Goal: Information Seeking & Learning: Learn about a topic

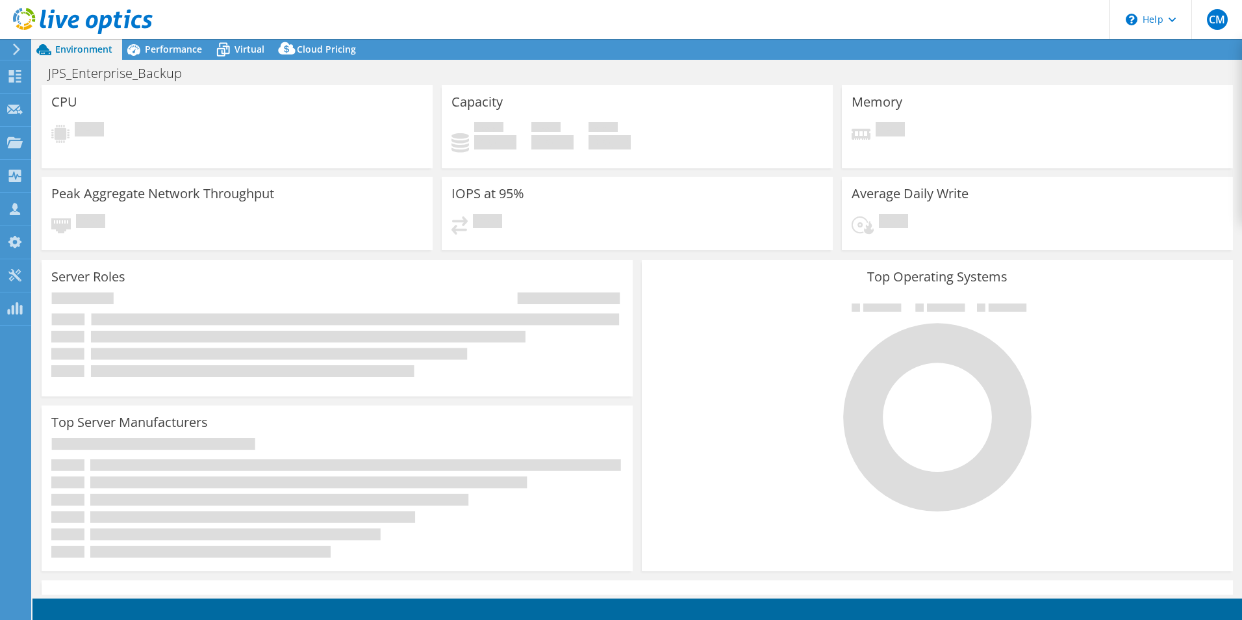
select select "USD"
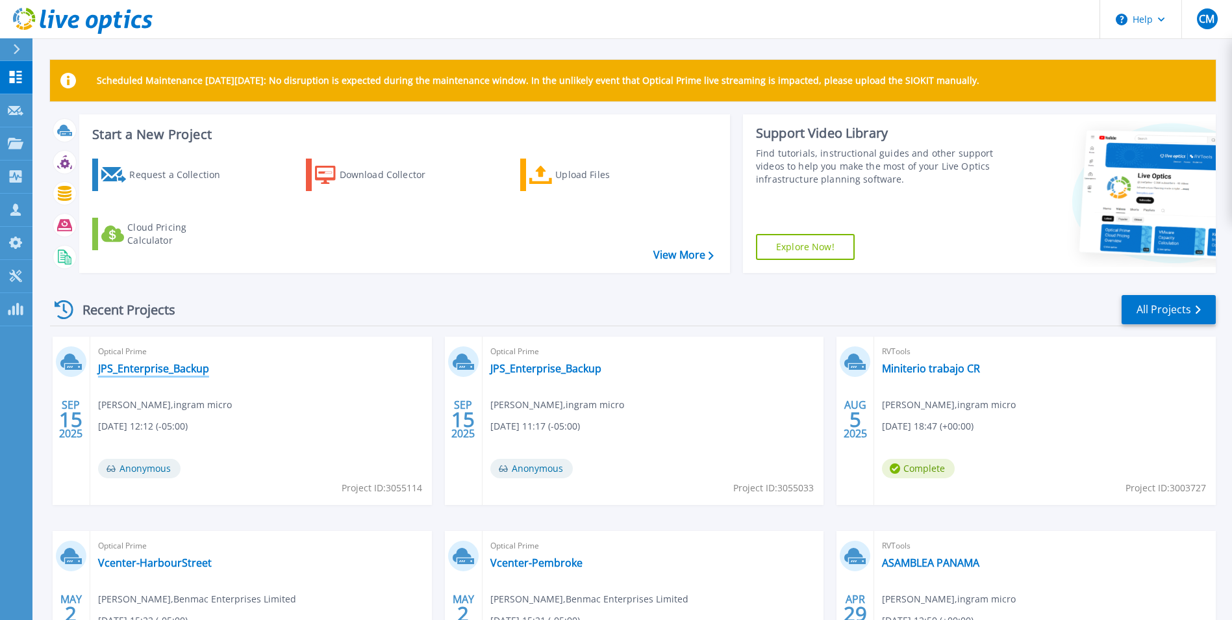
click at [153, 371] on link "JPS_Enterprise_Backup" at bounding box center [153, 368] width 111 height 13
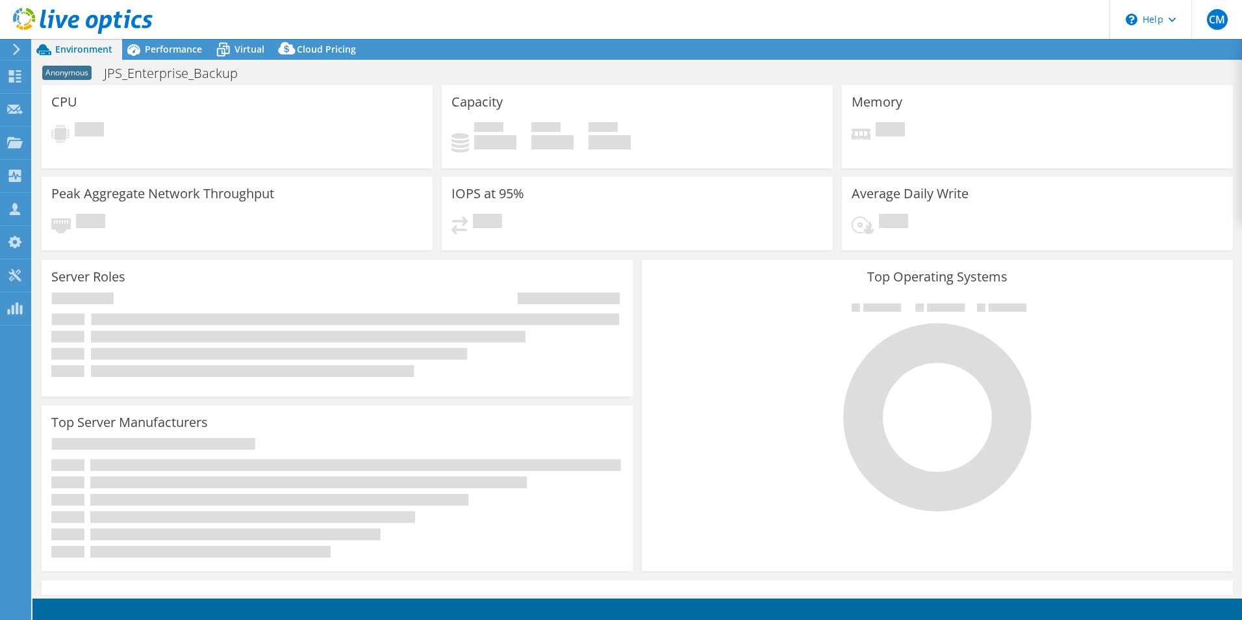
select select "USD"
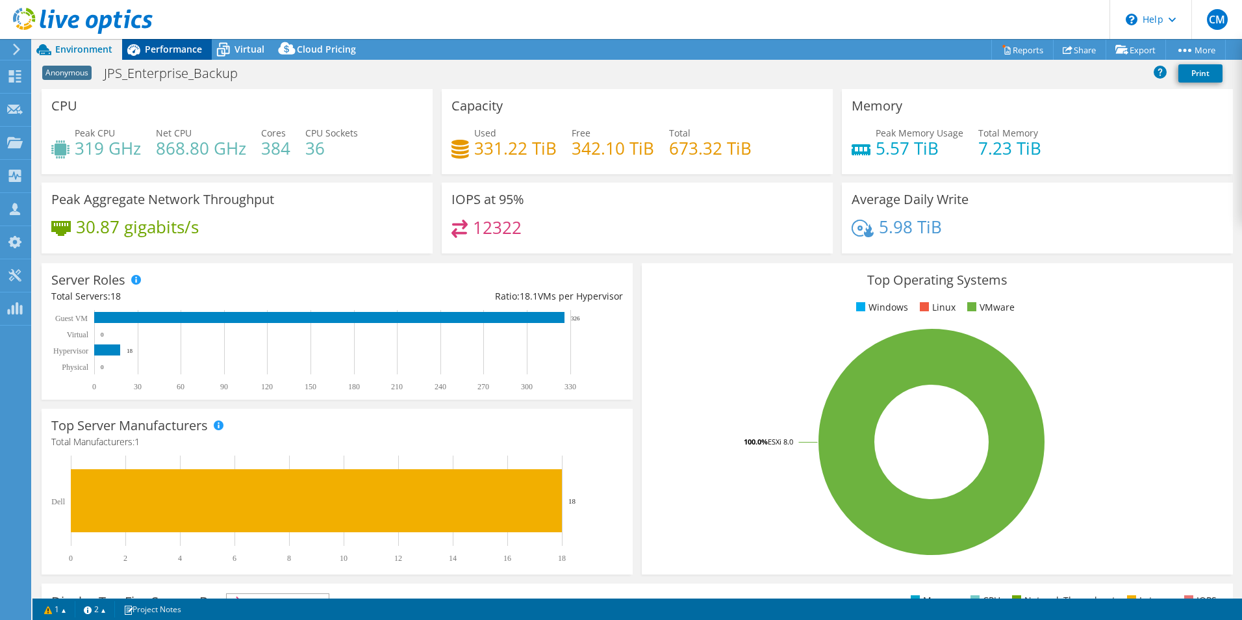
click at [181, 45] on span "Performance" at bounding box center [173, 49] width 57 height 12
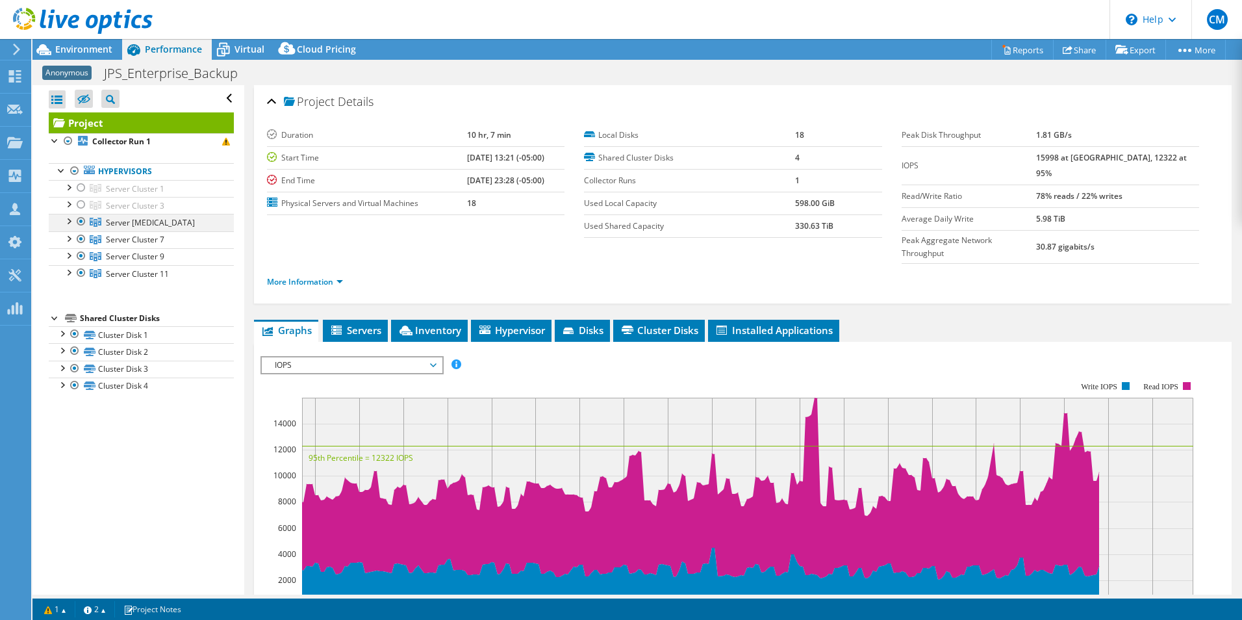
click at [77, 223] on div at bounding box center [81, 222] width 13 height 16
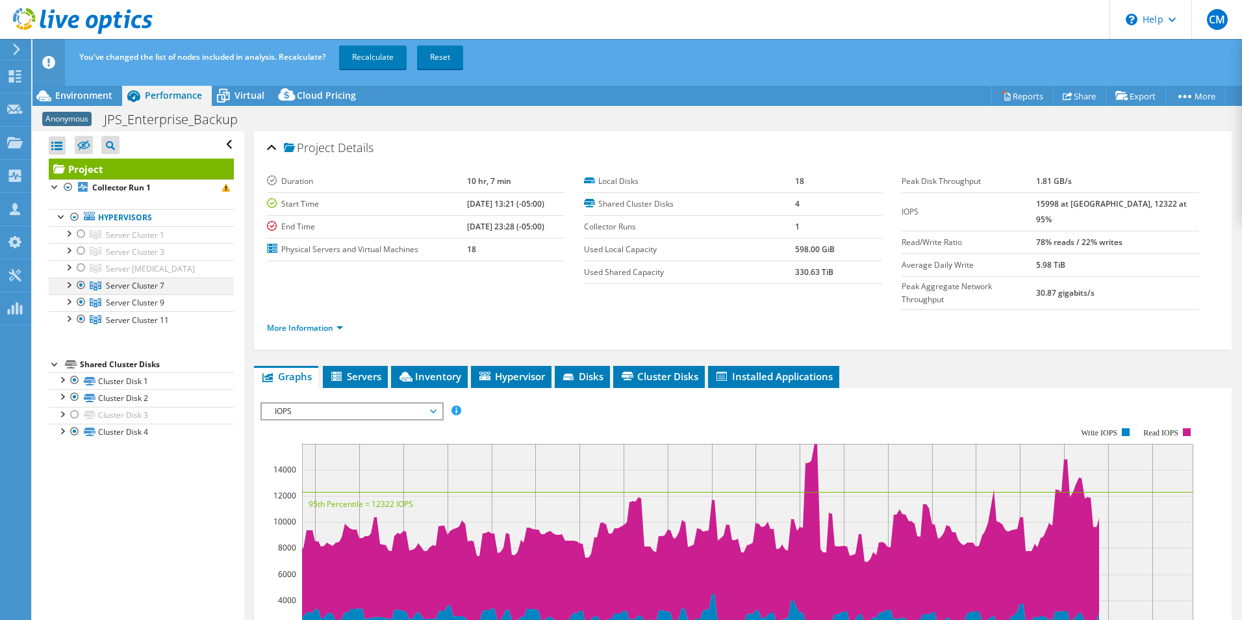
click at [80, 286] on div at bounding box center [81, 285] width 13 height 16
click at [81, 301] on div at bounding box center [81, 302] width 13 height 16
click at [70, 319] on div at bounding box center [68, 317] width 13 height 13
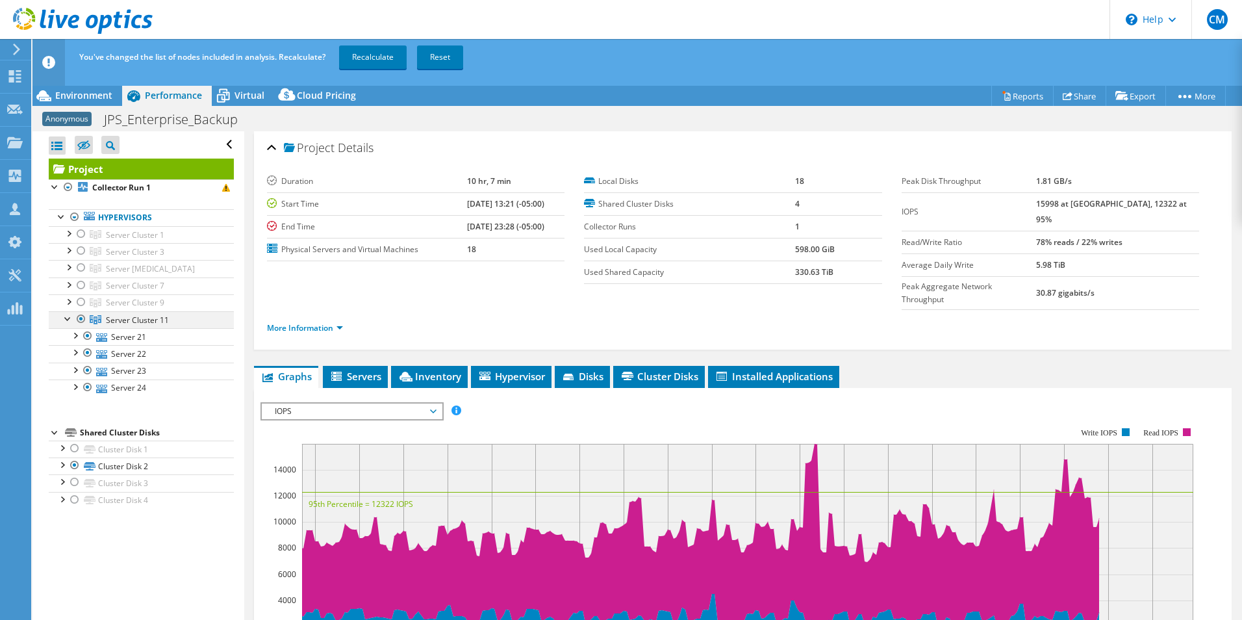
click at [70, 319] on div at bounding box center [68, 317] width 13 height 13
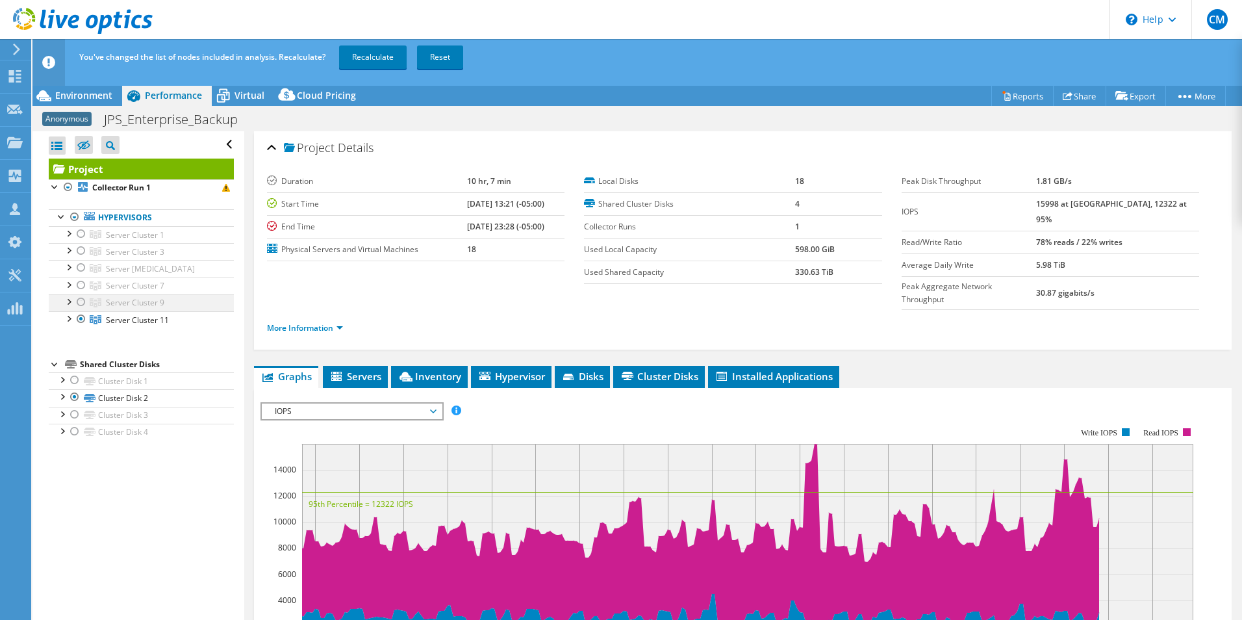
click at [68, 297] on div at bounding box center [68, 300] width 13 height 13
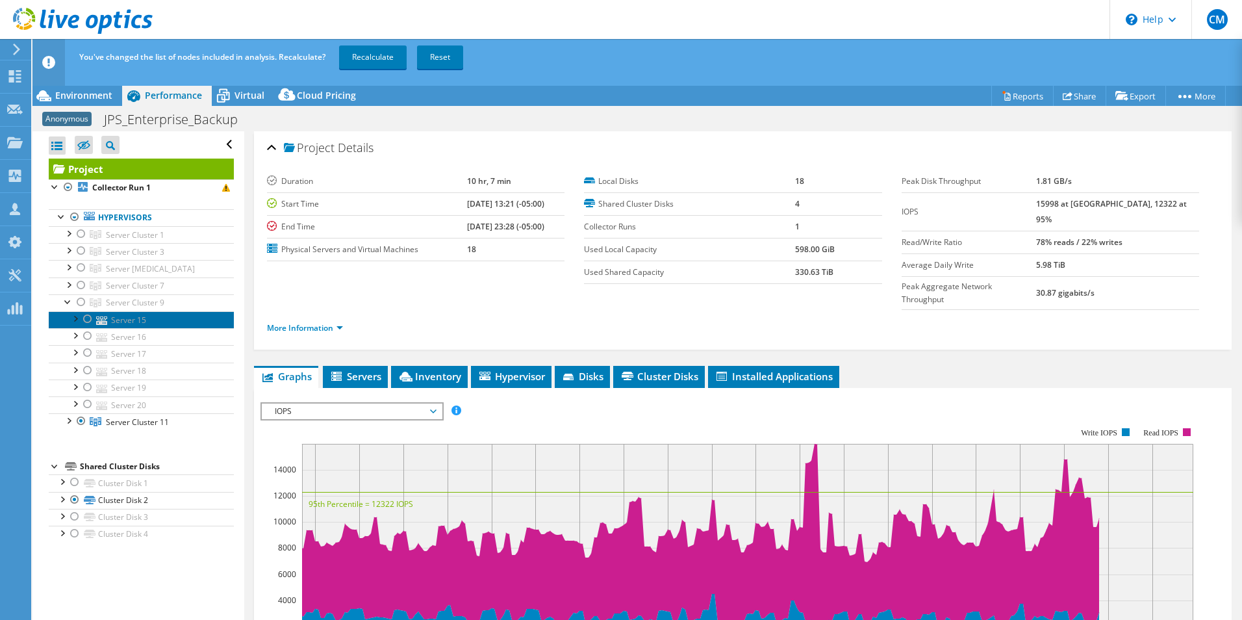
click at [131, 318] on link "Server 15" at bounding box center [141, 319] width 185 height 17
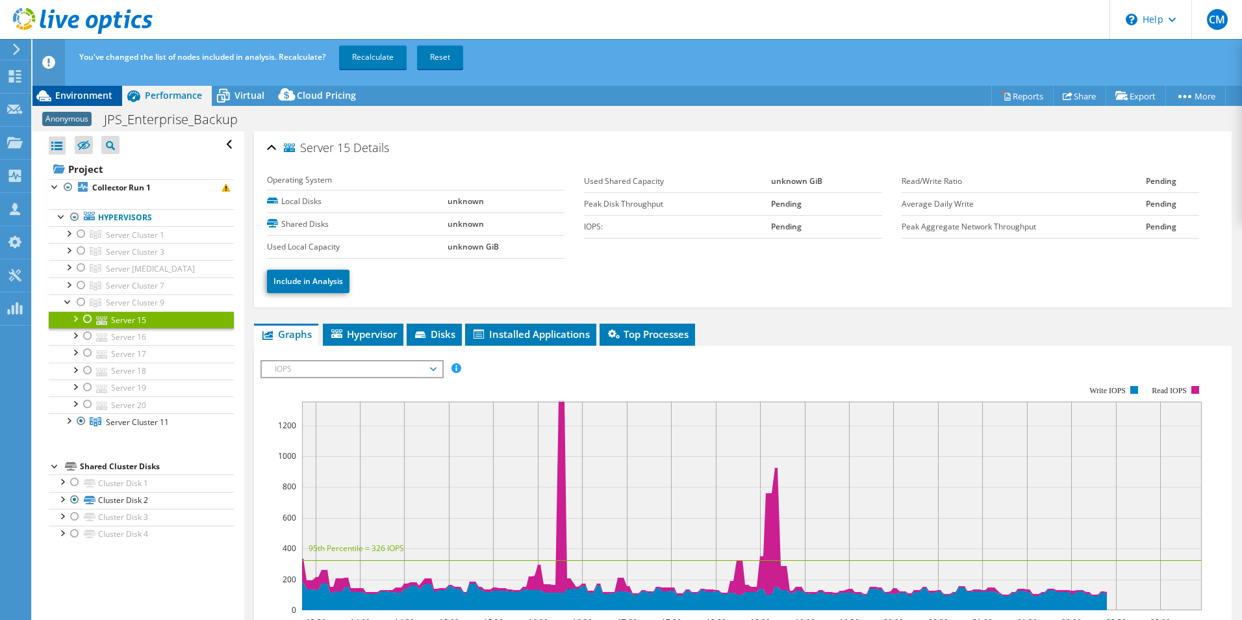
click at [86, 89] on span "Environment" at bounding box center [83, 95] width 57 height 12
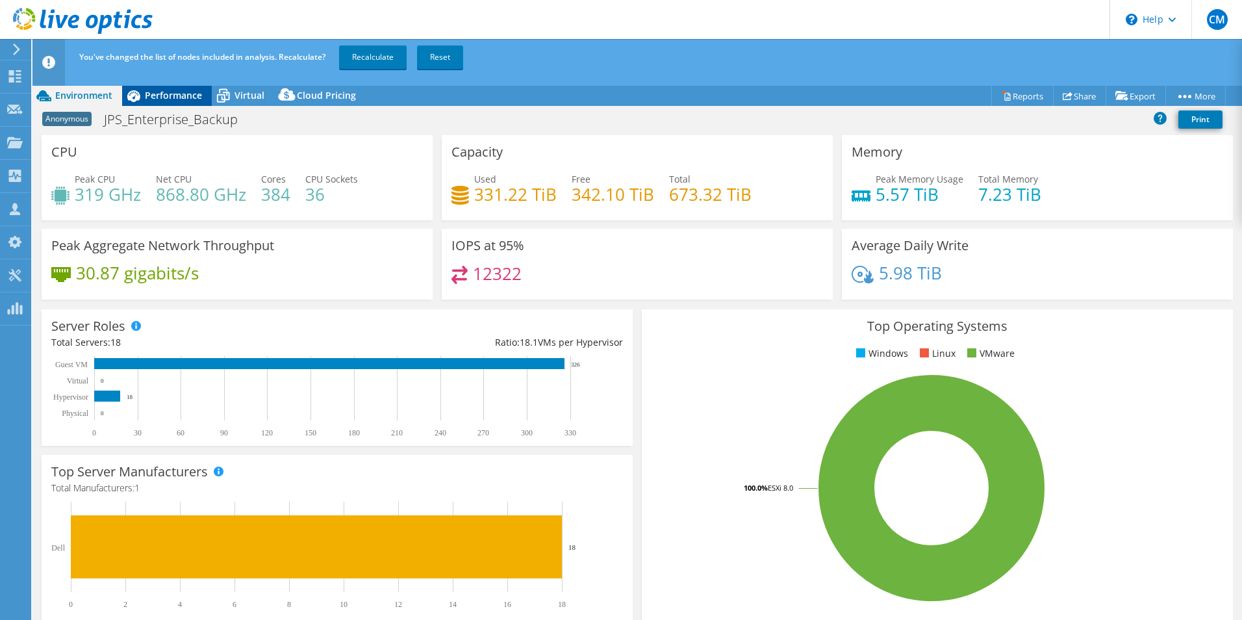
click at [179, 95] on span "Performance" at bounding box center [173, 95] width 57 height 12
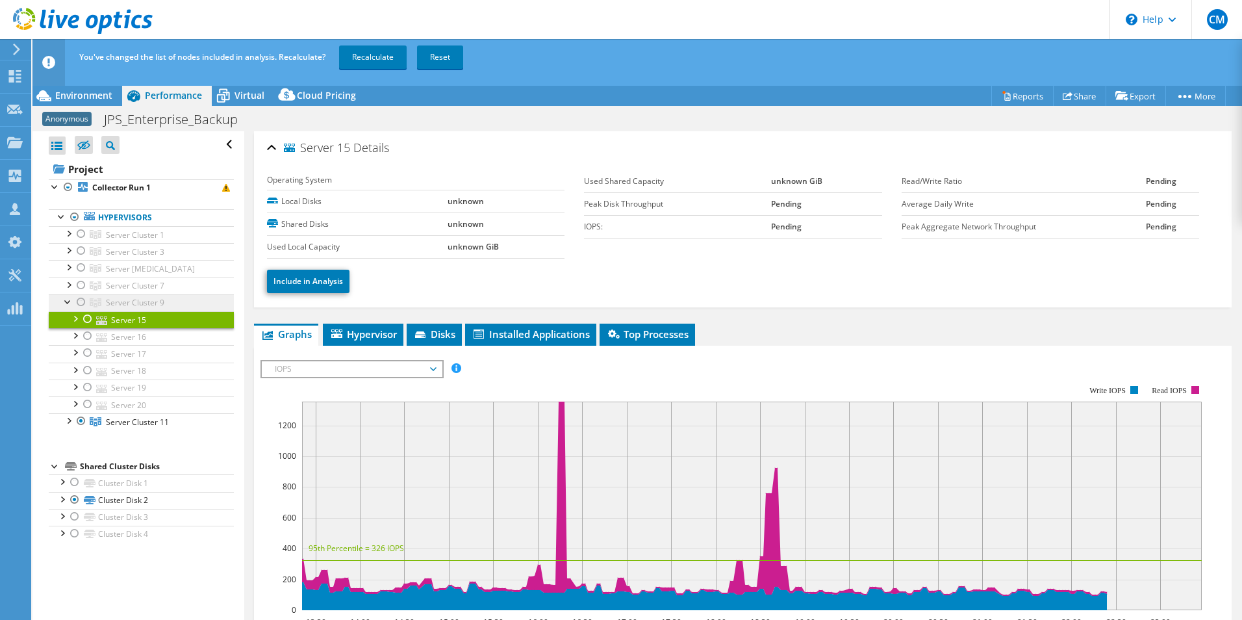
click at [61, 304] on link "Server Cluster 9" at bounding box center [141, 302] width 185 height 17
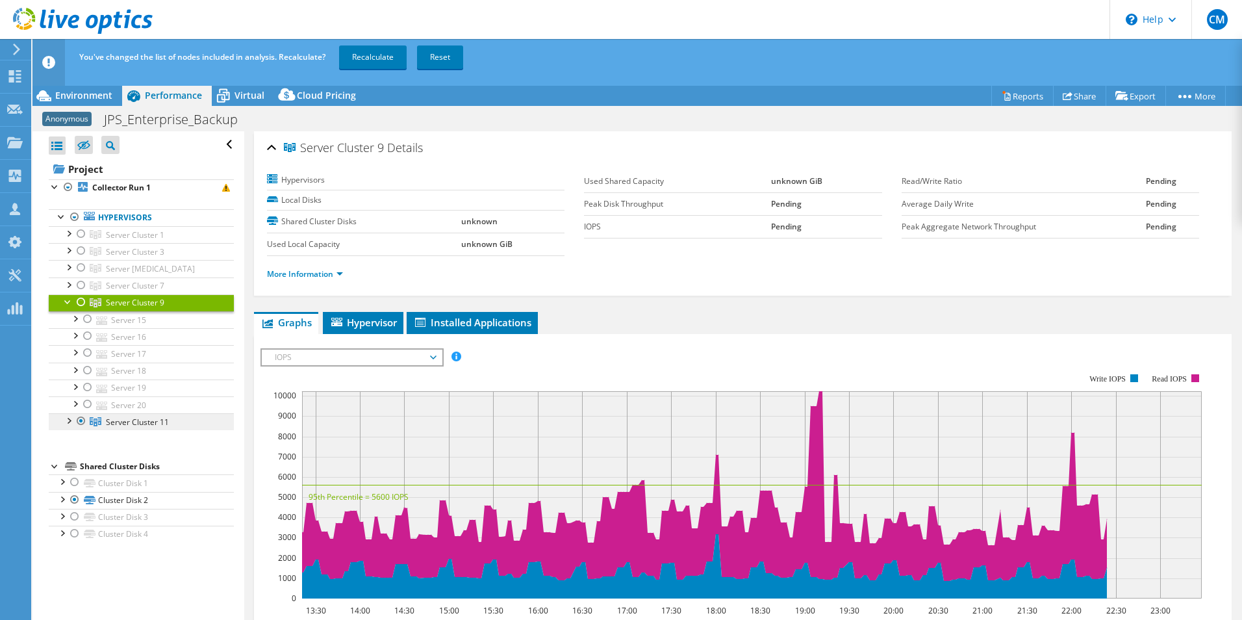
click at [107, 425] on span "Server Cluster 11" at bounding box center [137, 421] width 63 height 11
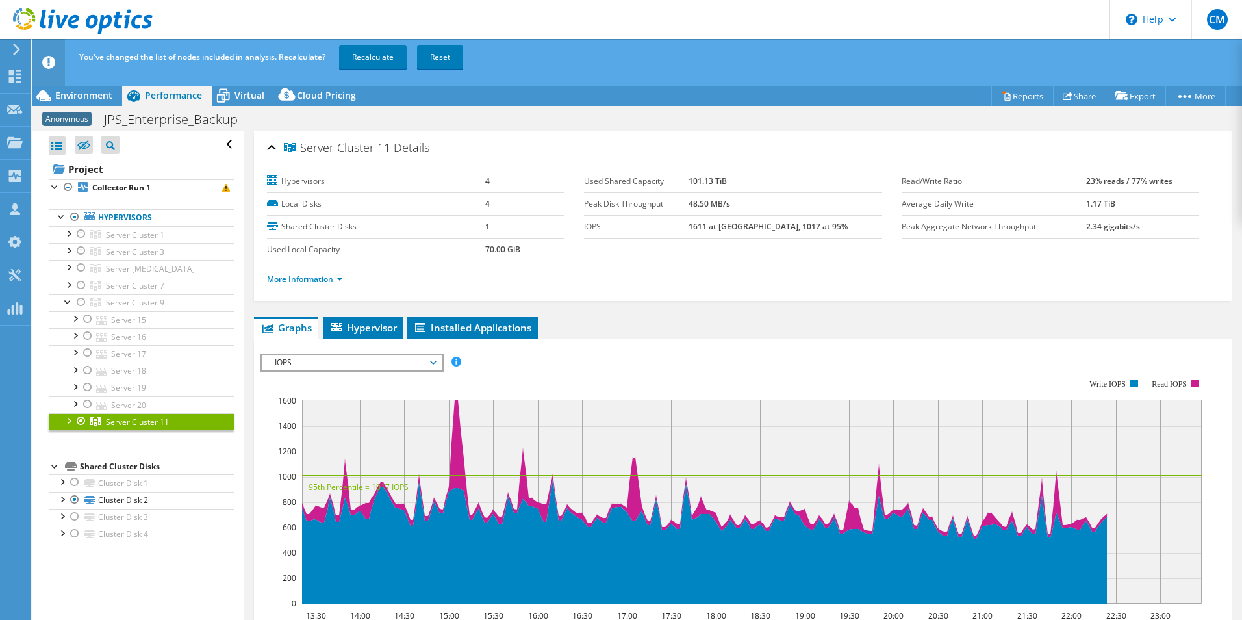
click at [308, 277] on link "More Information" at bounding box center [305, 278] width 76 height 11
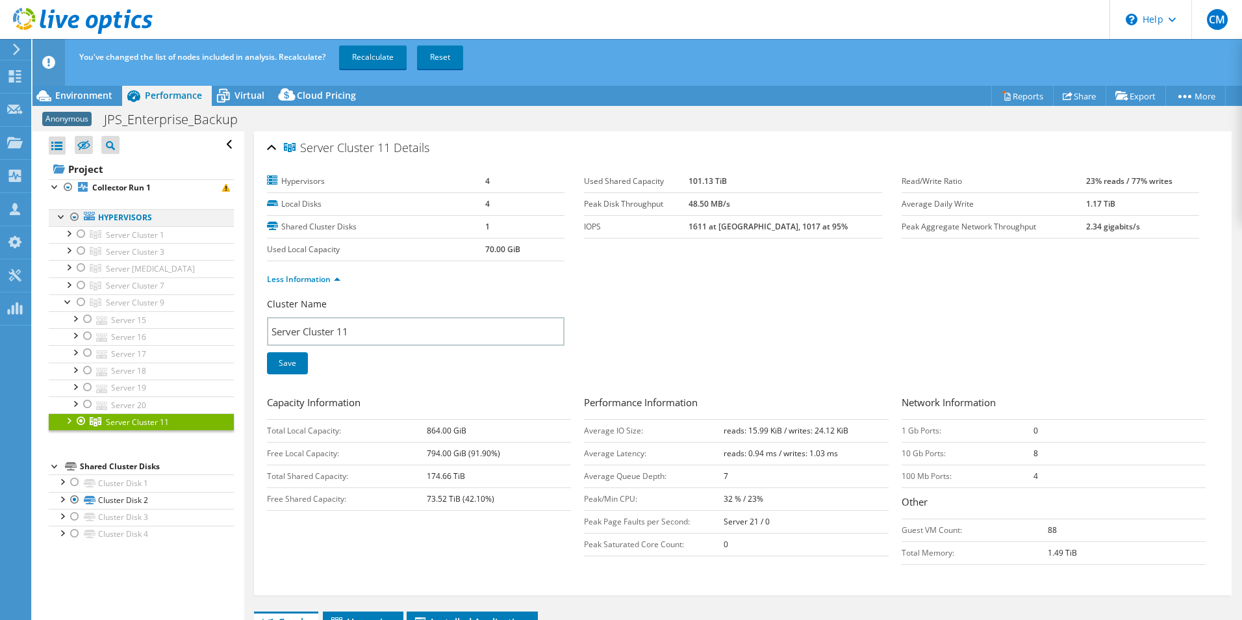
click at [59, 216] on div at bounding box center [61, 215] width 13 height 13
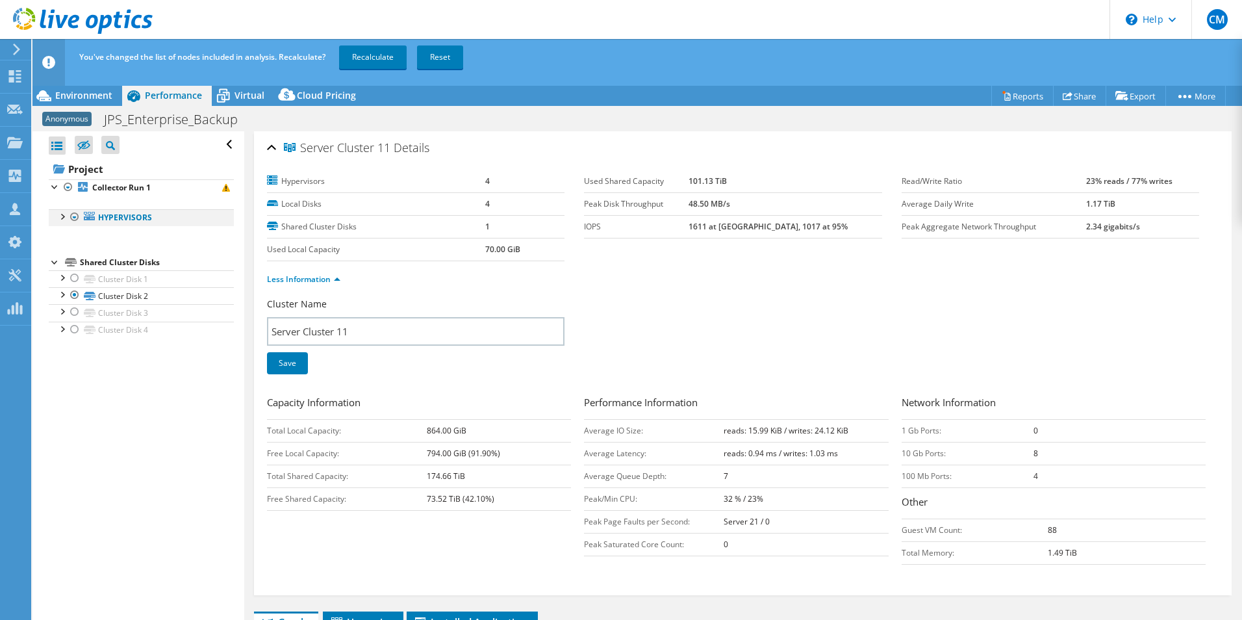
click at [61, 216] on div at bounding box center [61, 215] width 13 height 13
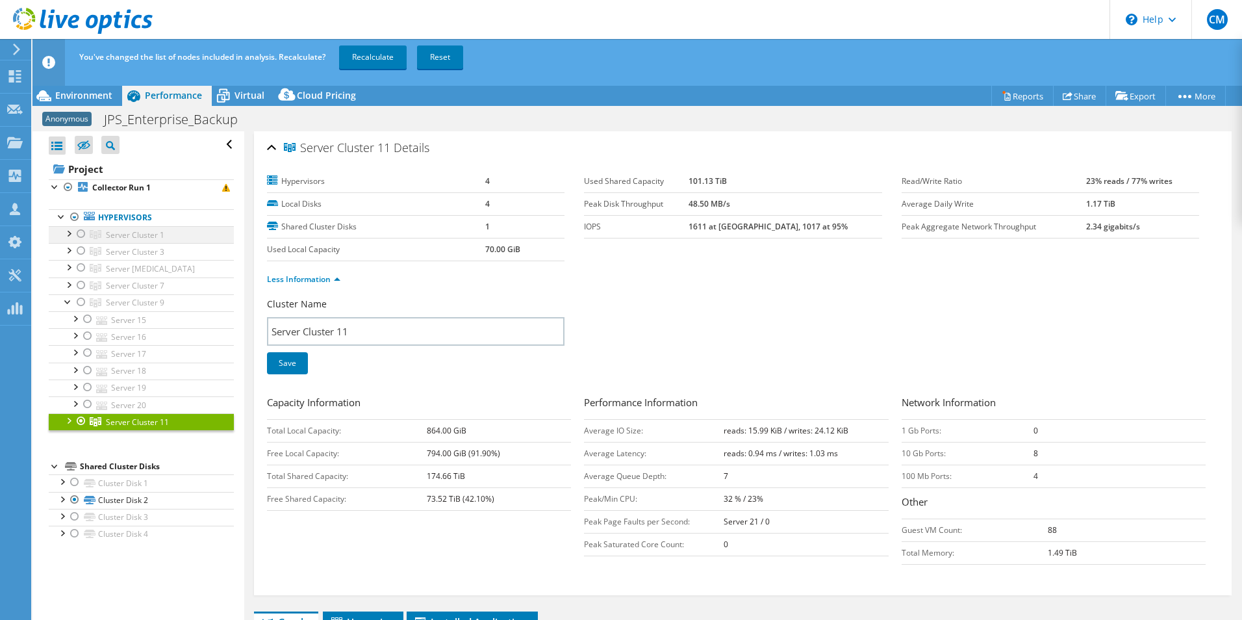
click at [70, 233] on div at bounding box center [68, 232] width 13 height 13
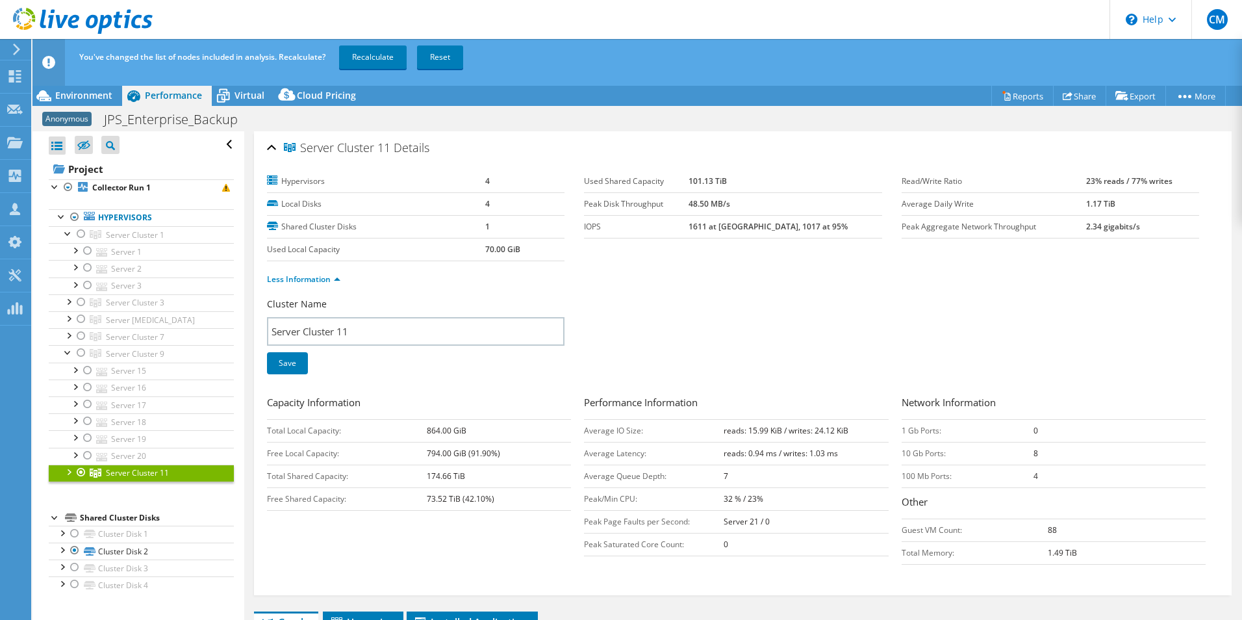
click at [70, 470] on div at bounding box center [68, 470] width 13 height 13
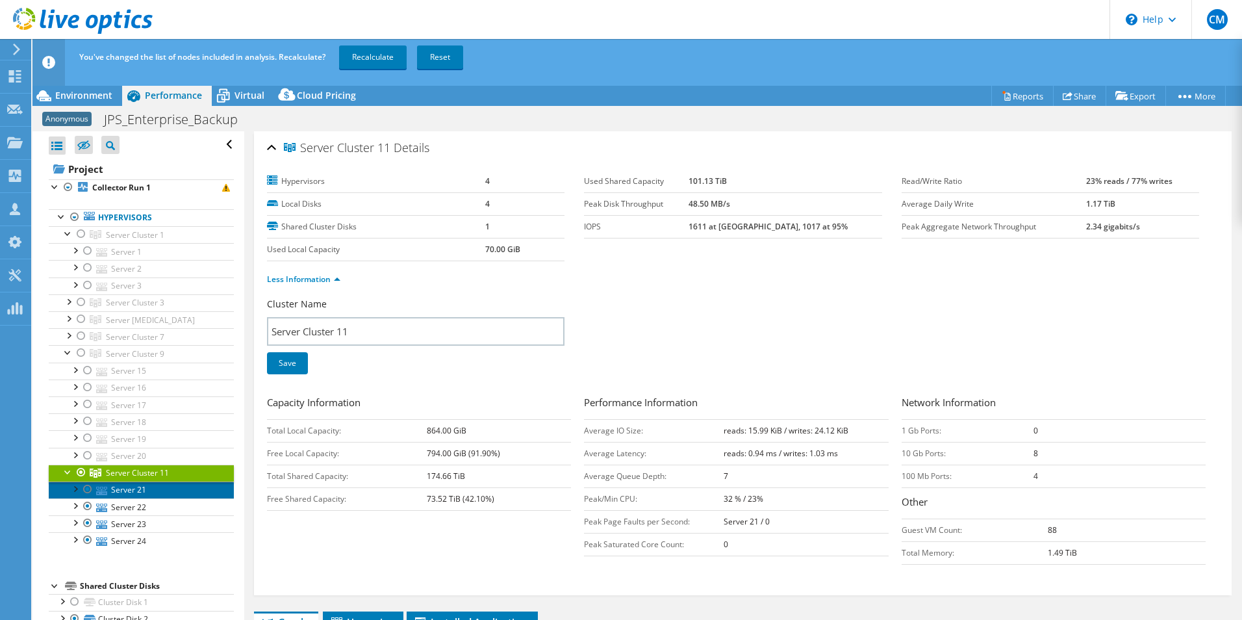
click at [119, 490] on link "Server 21" at bounding box center [141, 489] width 185 height 17
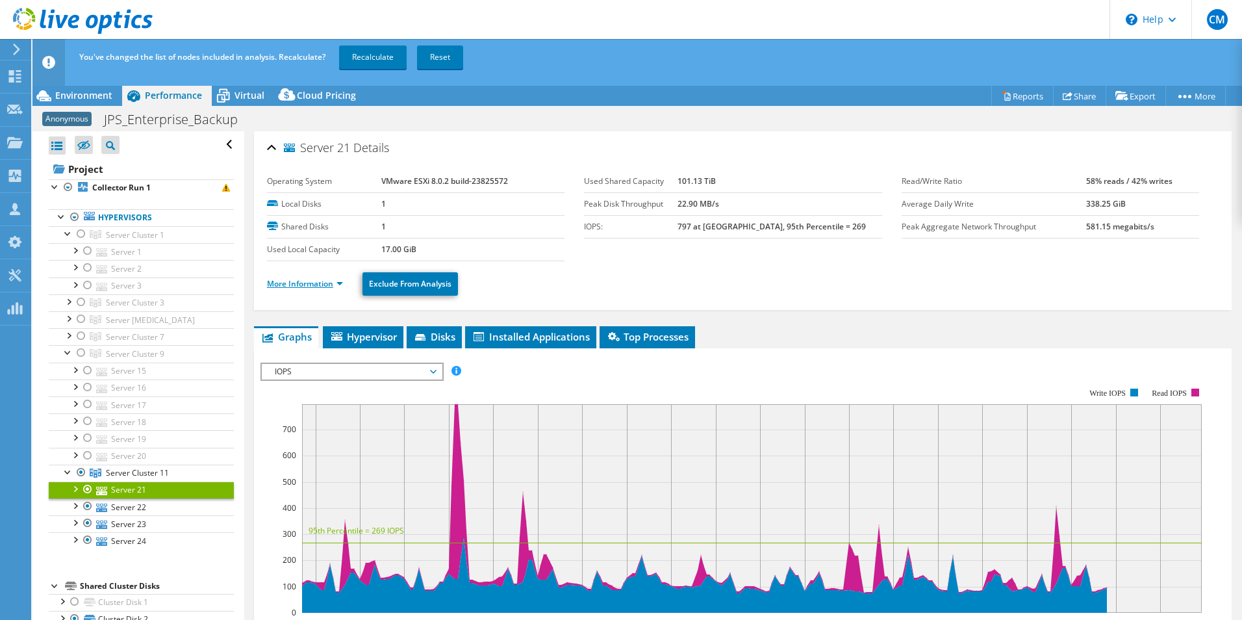
click at [286, 283] on link "More Information" at bounding box center [305, 283] width 76 height 11
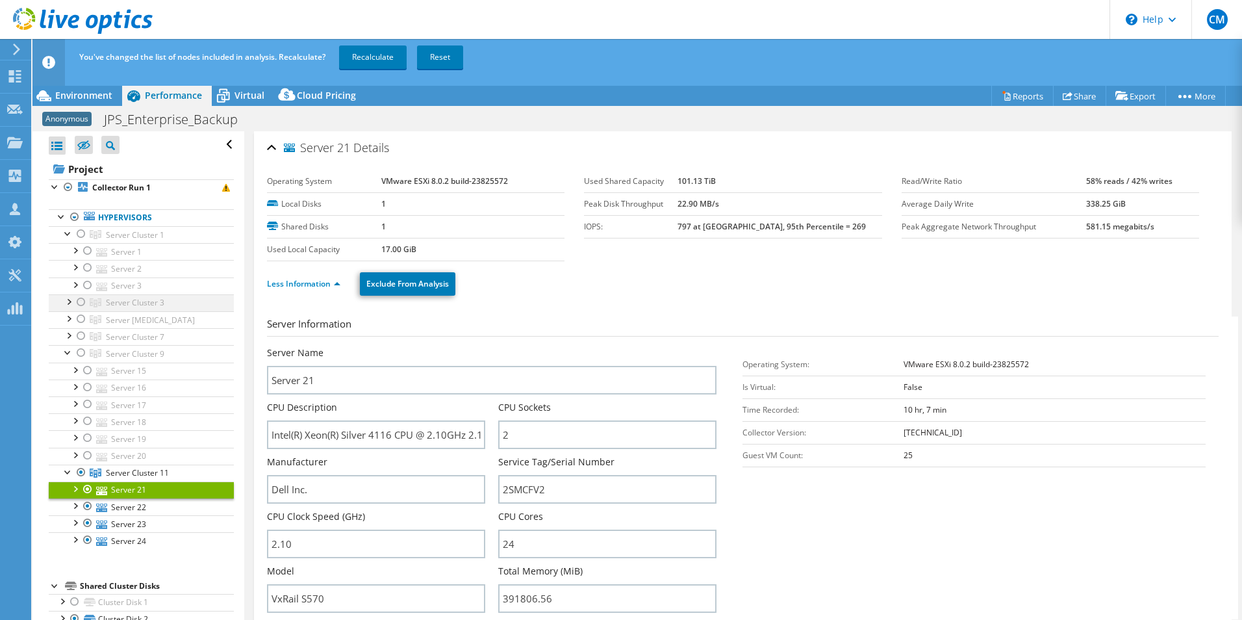
click at [67, 299] on div at bounding box center [68, 300] width 13 height 13
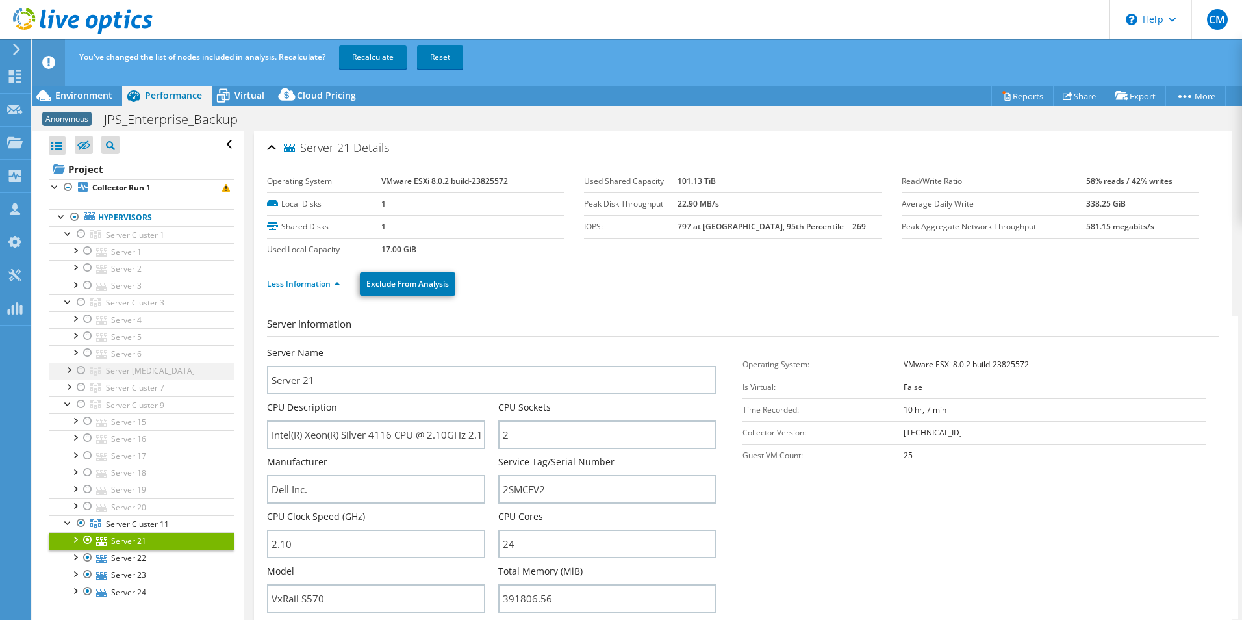
click at [69, 370] on div at bounding box center [68, 368] width 13 height 13
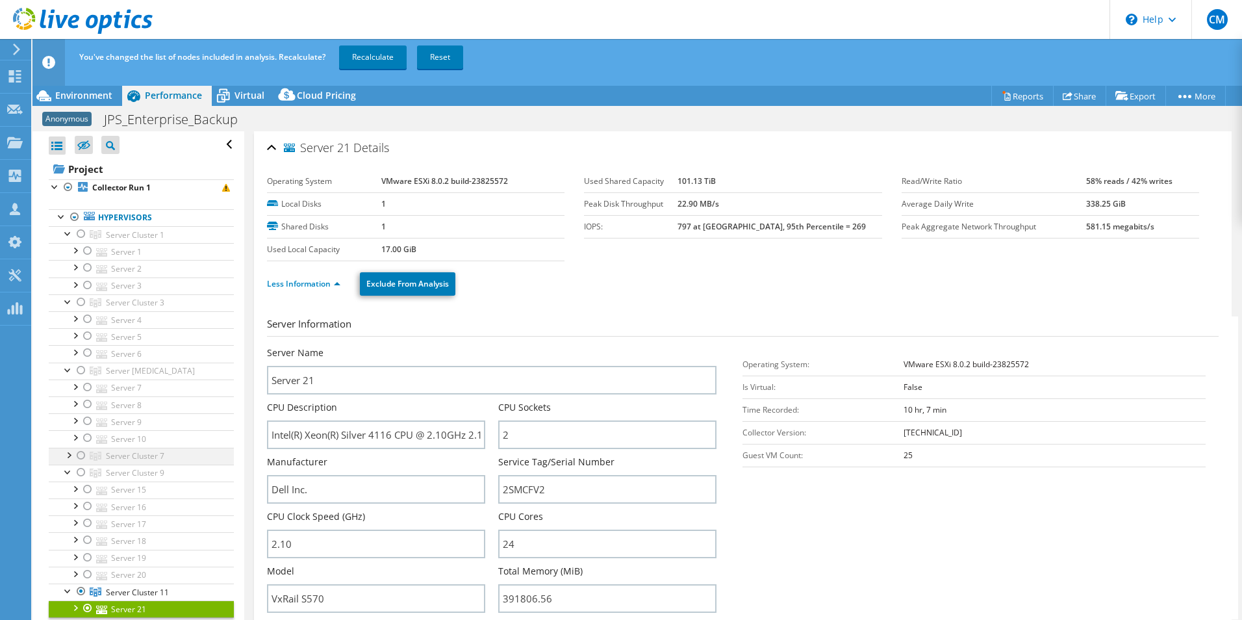
click at [73, 459] on div at bounding box center [68, 454] width 13 height 13
click at [86, 145] on icon at bounding box center [83, 145] width 13 height 10
click at [0, 0] on input "checkbox" at bounding box center [0, 0] width 0 height 0
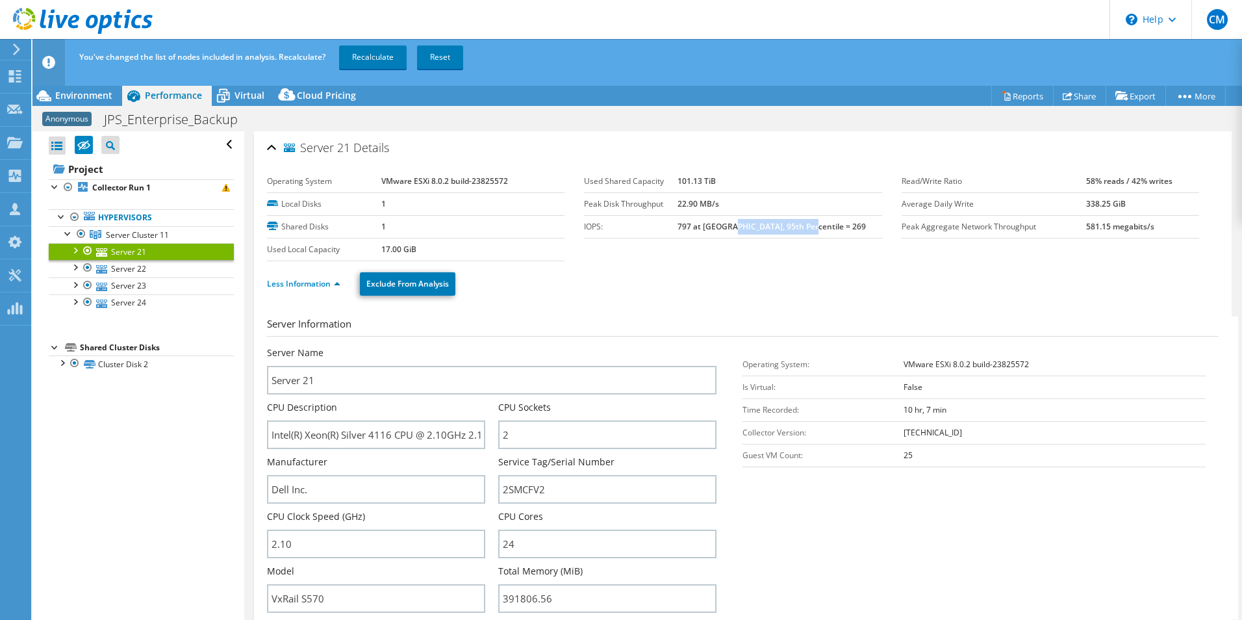
drag, startPoint x: 751, startPoint y: 227, endPoint x: 864, endPoint y: 227, distance: 113.0
click at [864, 227] on td "797 at Peak, 95th Percentile = 269" at bounding box center [779, 226] width 204 height 23
click at [78, 141] on icon at bounding box center [83, 145] width 13 height 10
click at [0, 0] on input "checkbox" at bounding box center [0, 0] width 0 height 0
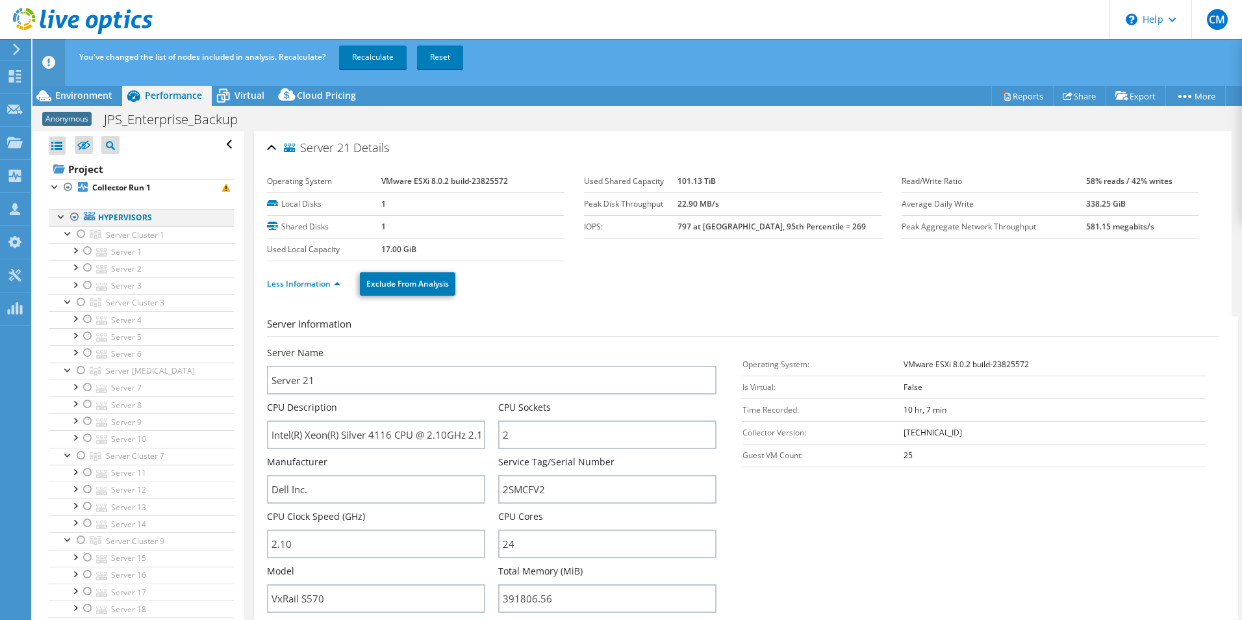
click at [71, 219] on div at bounding box center [74, 217] width 13 height 16
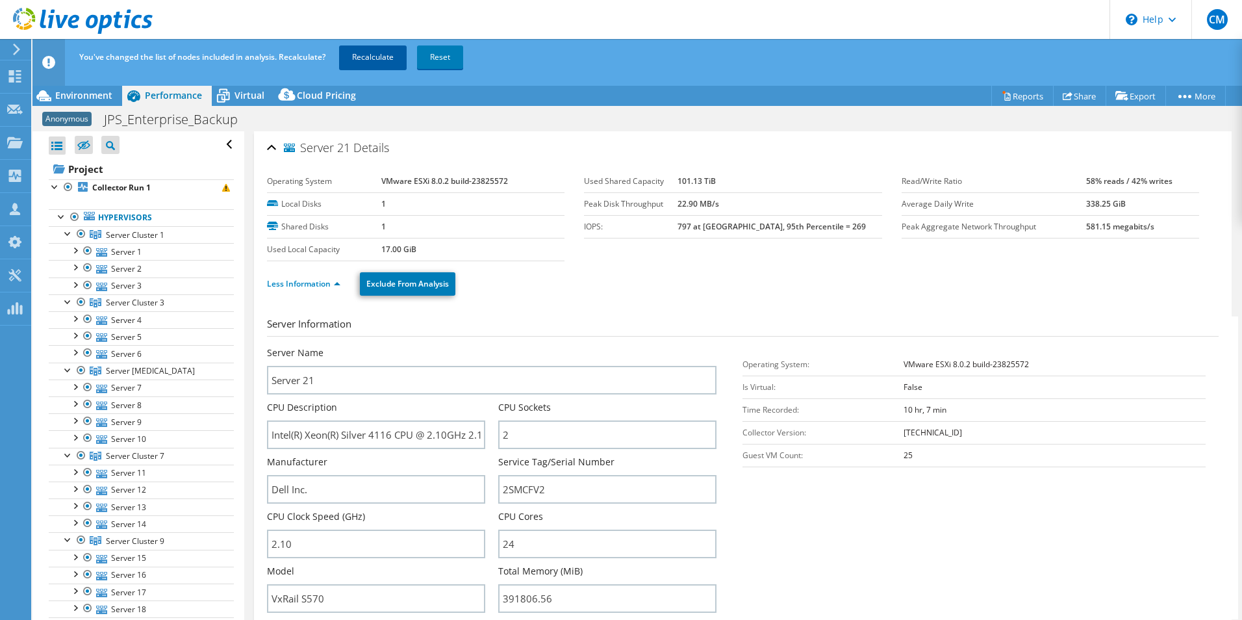
click at [383, 57] on link "Recalculate" at bounding box center [373, 56] width 68 height 23
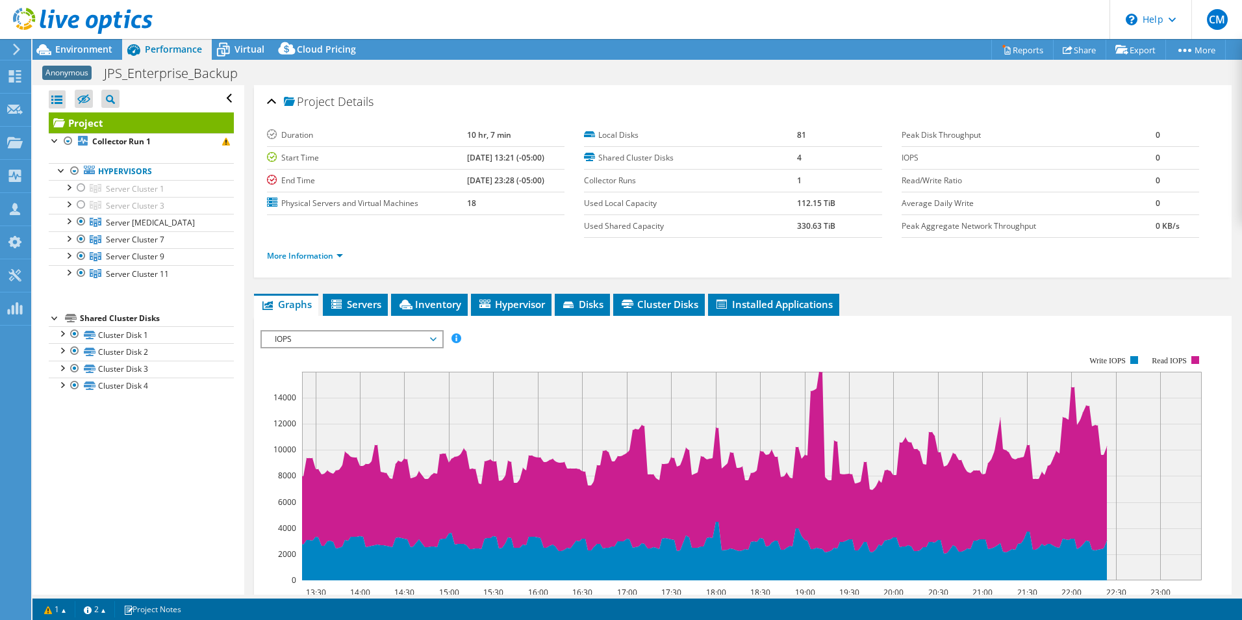
click at [105, 296] on div "Project Collector Run 1 Hypervisors Server Cluster 1" at bounding box center [141, 253] width 185 height 282
click at [46, 140] on div "Open All Close All Hide Excluded Nodes Project Tree Filter" at bounding box center [137, 339] width 211 height 509
click at [52, 139] on div at bounding box center [55, 139] width 13 height 13
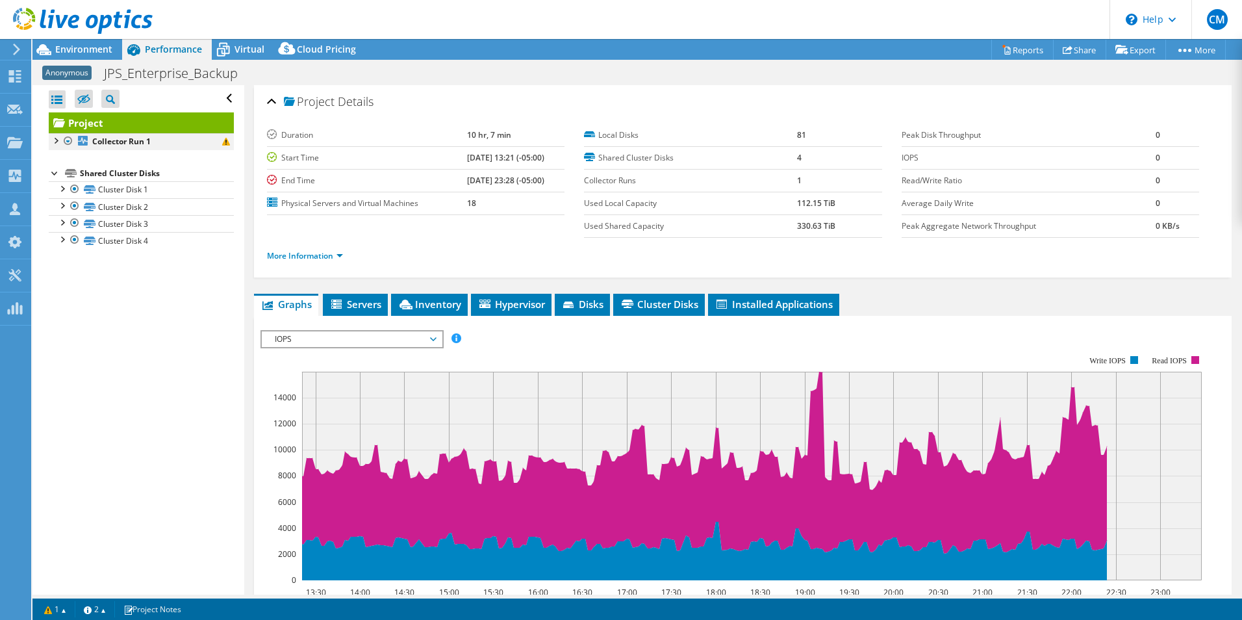
click at [52, 139] on div at bounding box center [55, 139] width 13 height 13
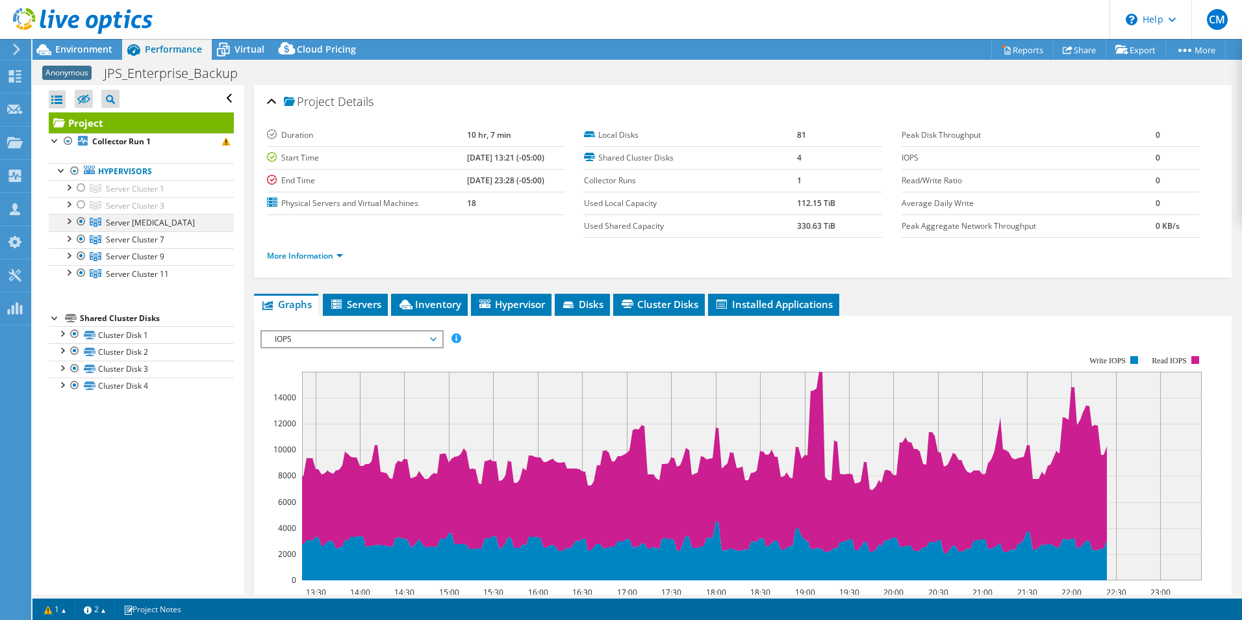
click at [71, 219] on div at bounding box center [68, 220] width 13 height 13
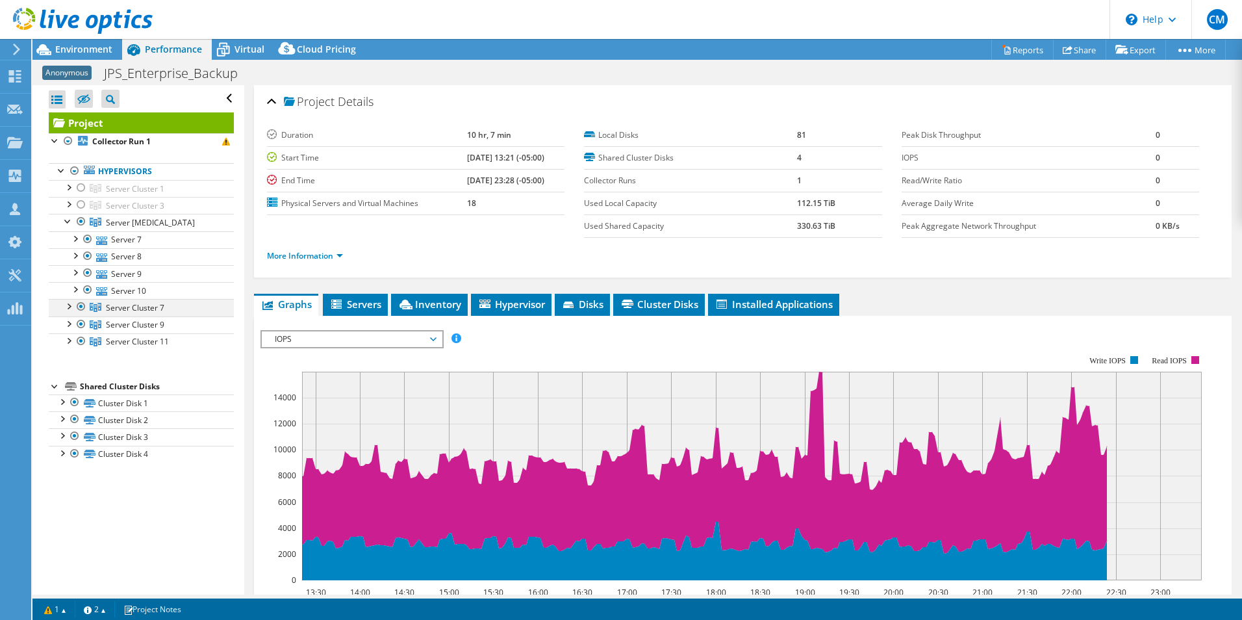
click at [70, 300] on div at bounding box center [68, 305] width 13 height 13
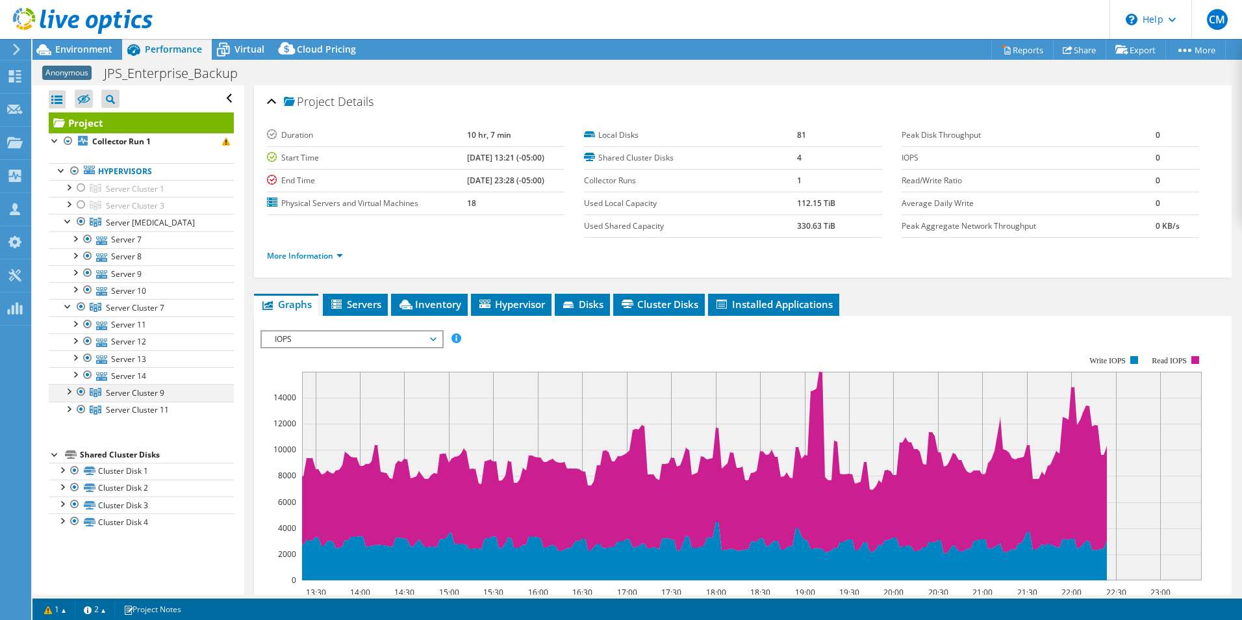
click at [72, 392] on div at bounding box center [68, 390] width 13 height 13
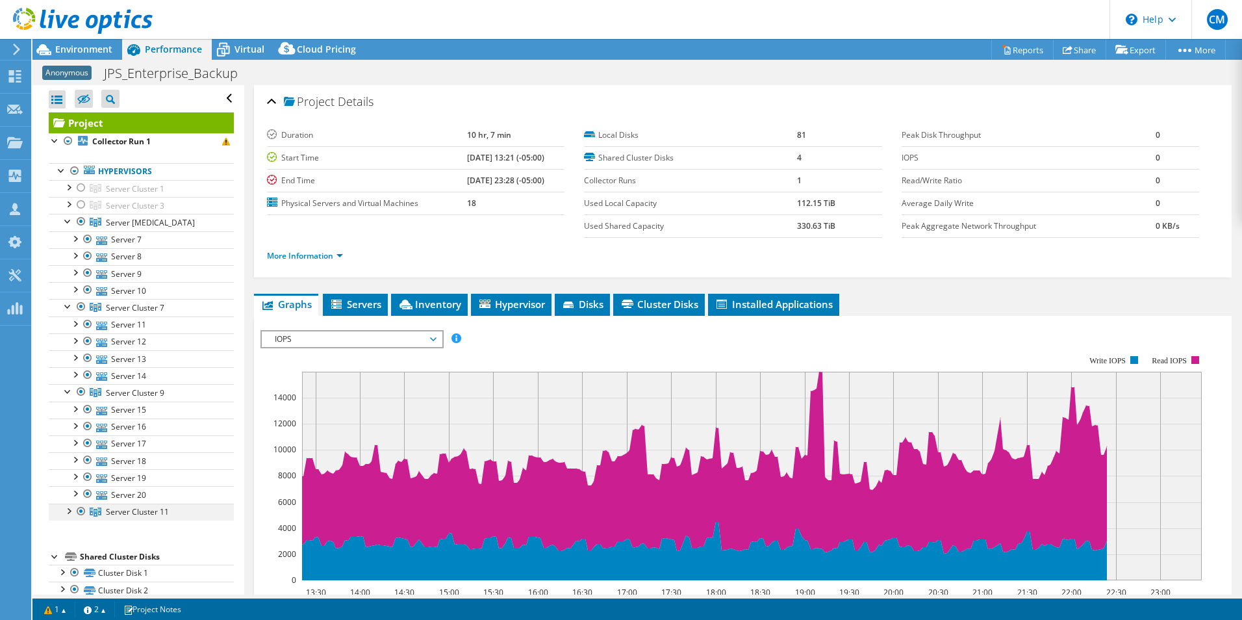
click at [71, 511] on div at bounding box center [68, 509] width 13 height 13
click at [151, 307] on span "Server Cluster 7" at bounding box center [135, 307] width 58 height 11
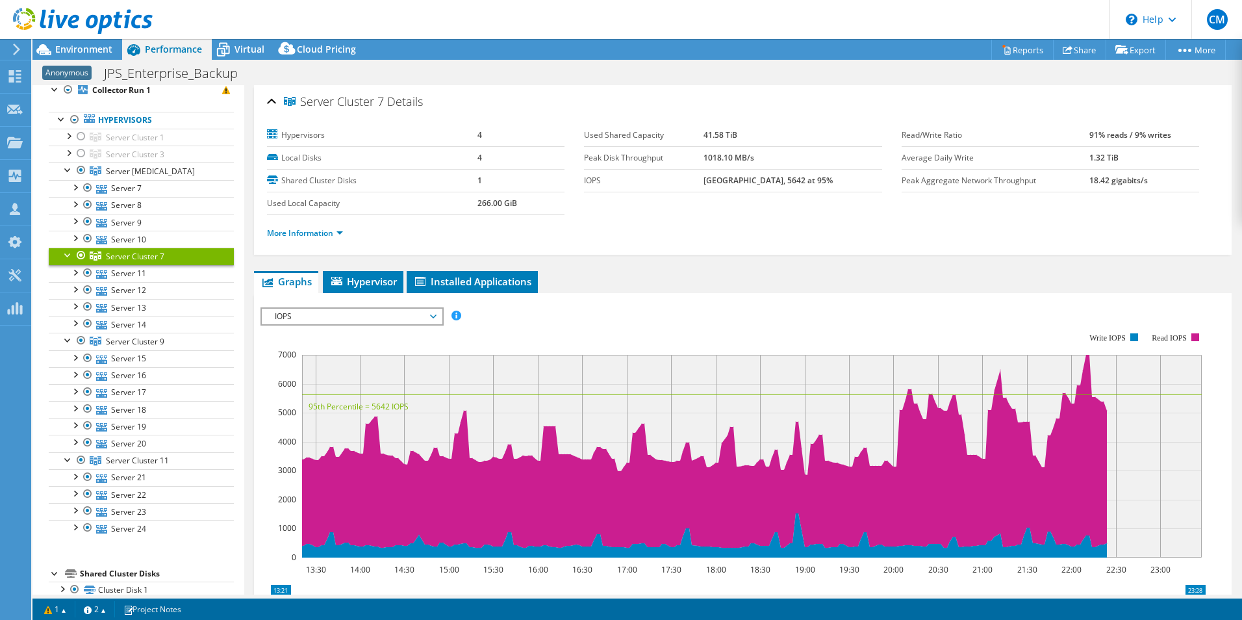
scroll to position [121, 0]
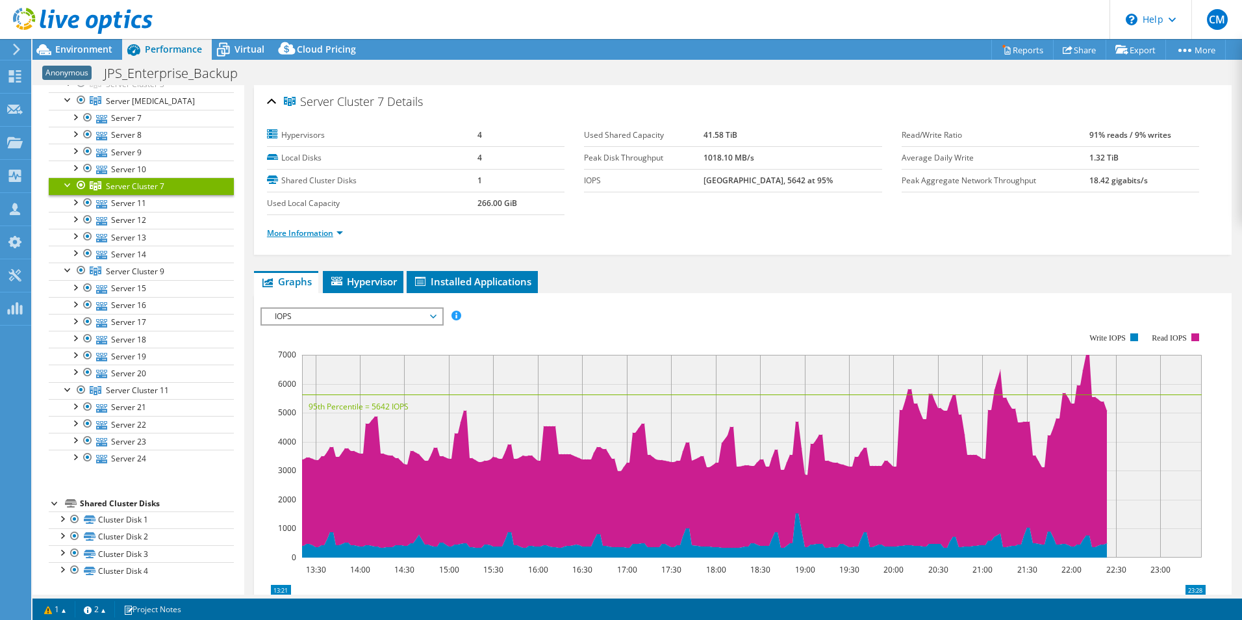
click at [316, 233] on link "More Information" at bounding box center [305, 232] width 76 height 11
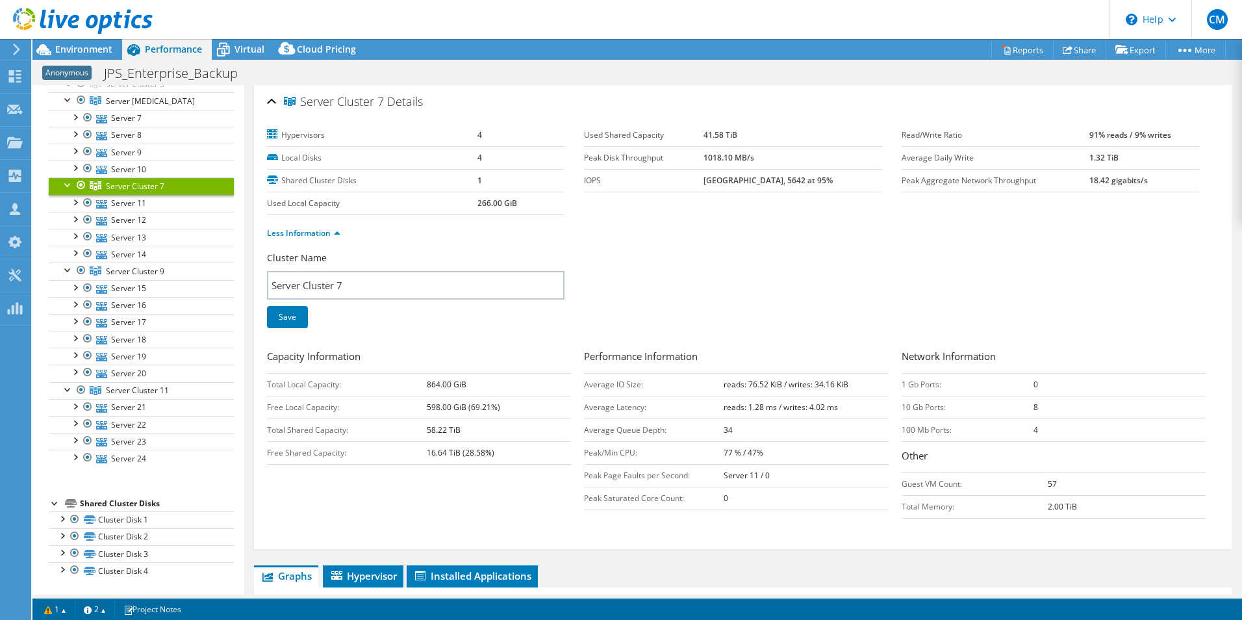
click at [84, 72] on span "Anonymous" at bounding box center [66, 73] width 49 height 14
click at [89, 51] on span "Environment" at bounding box center [83, 49] width 57 height 12
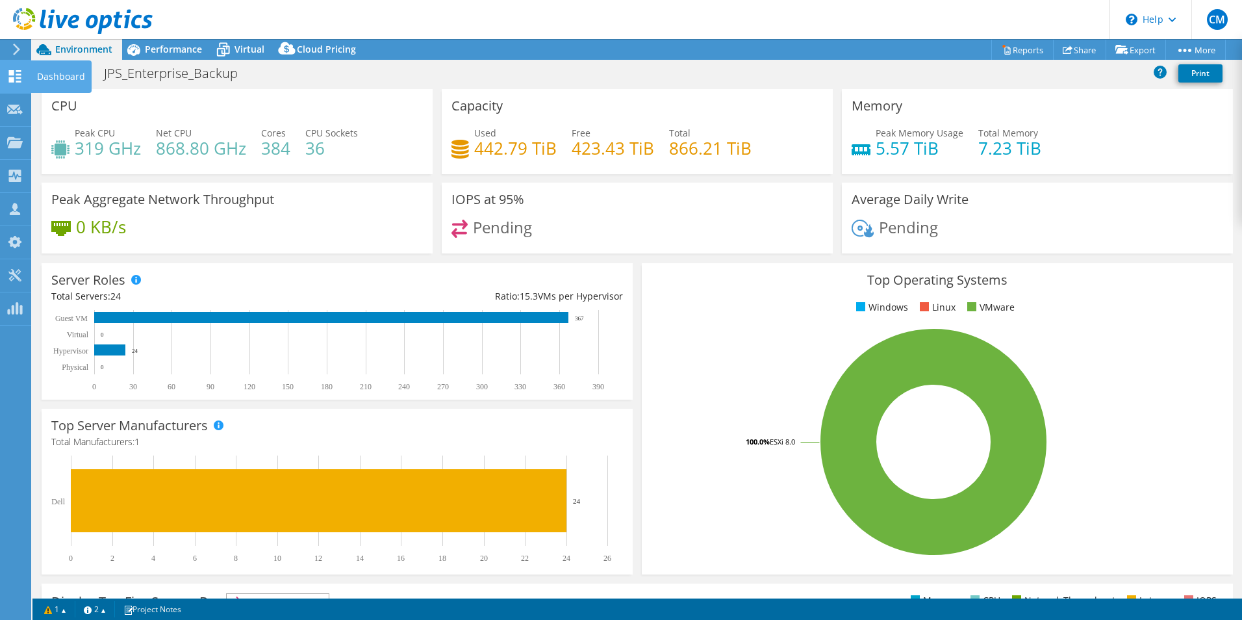
click at [19, 81] on use at bounding box center [15, 76] width 12 height 12
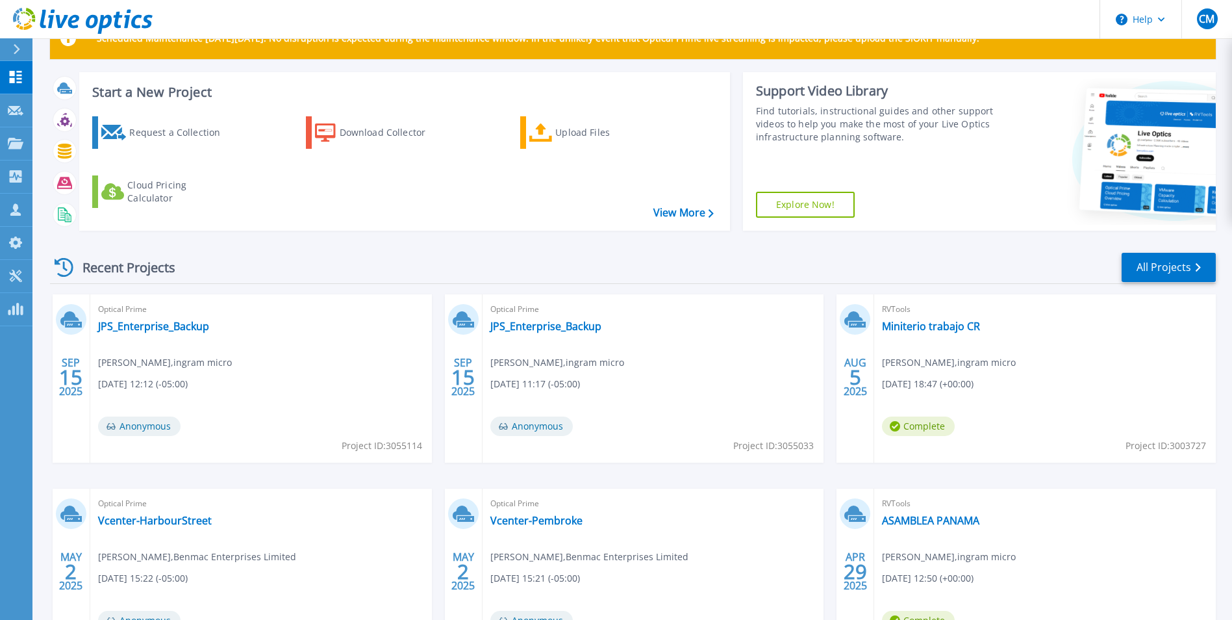
scroll to position [65, 0]
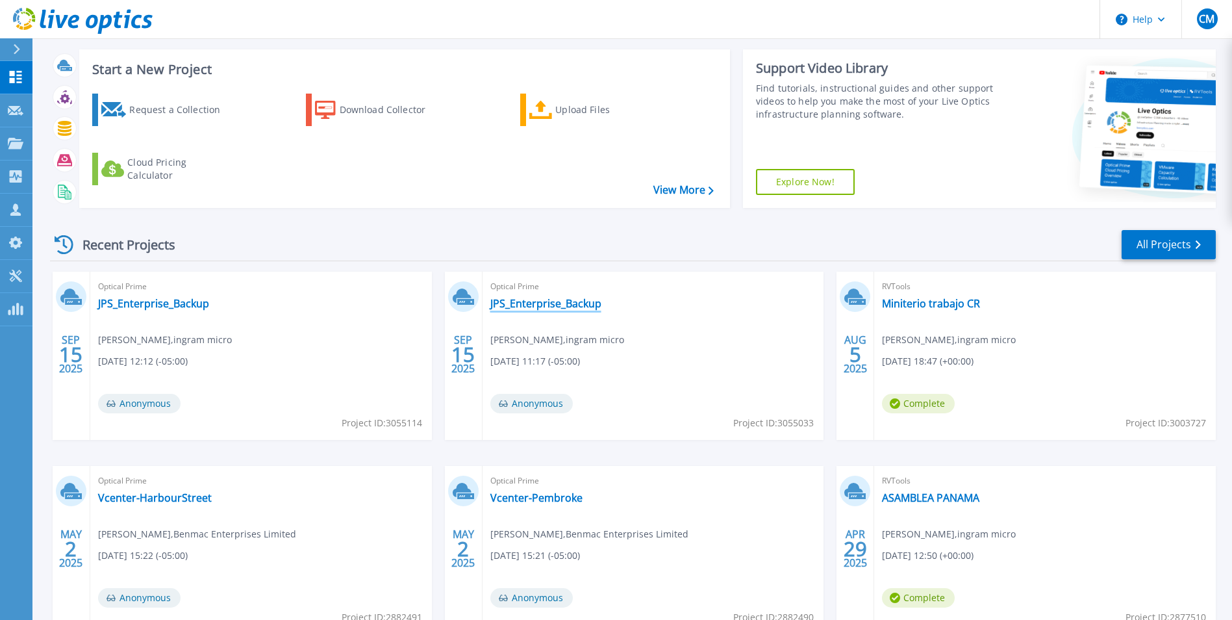
click at [557, 304] on link "JPS_Enterprise_Backup" at bounding box center [545, 303] width 111 height 13
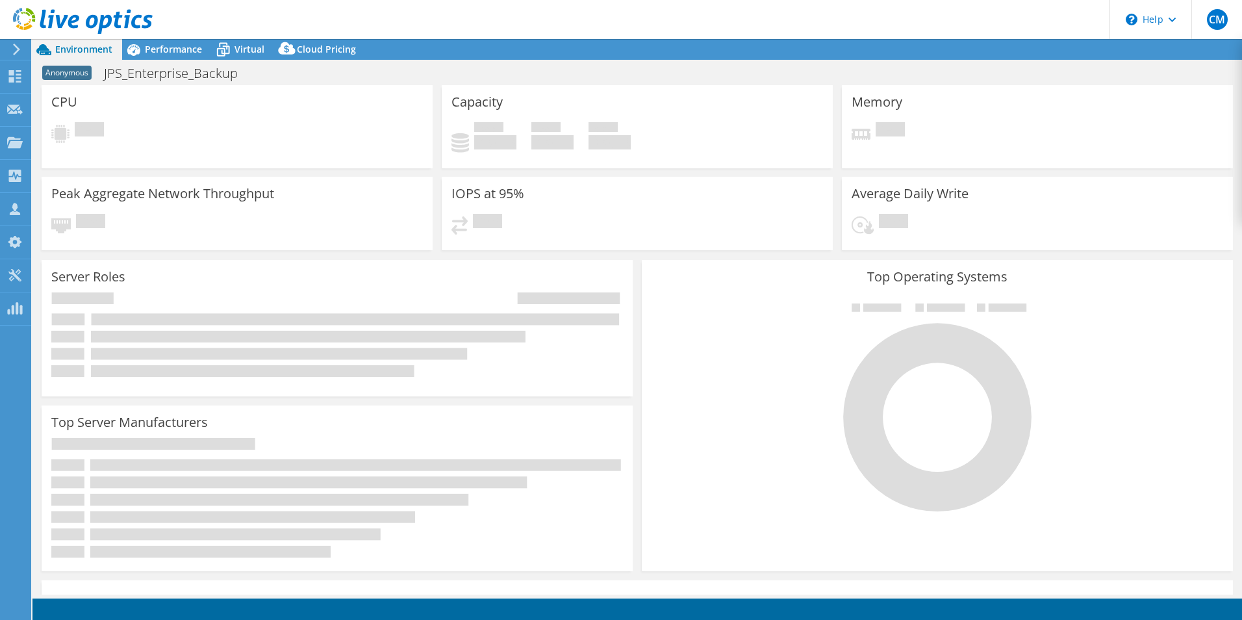
select select "USD"
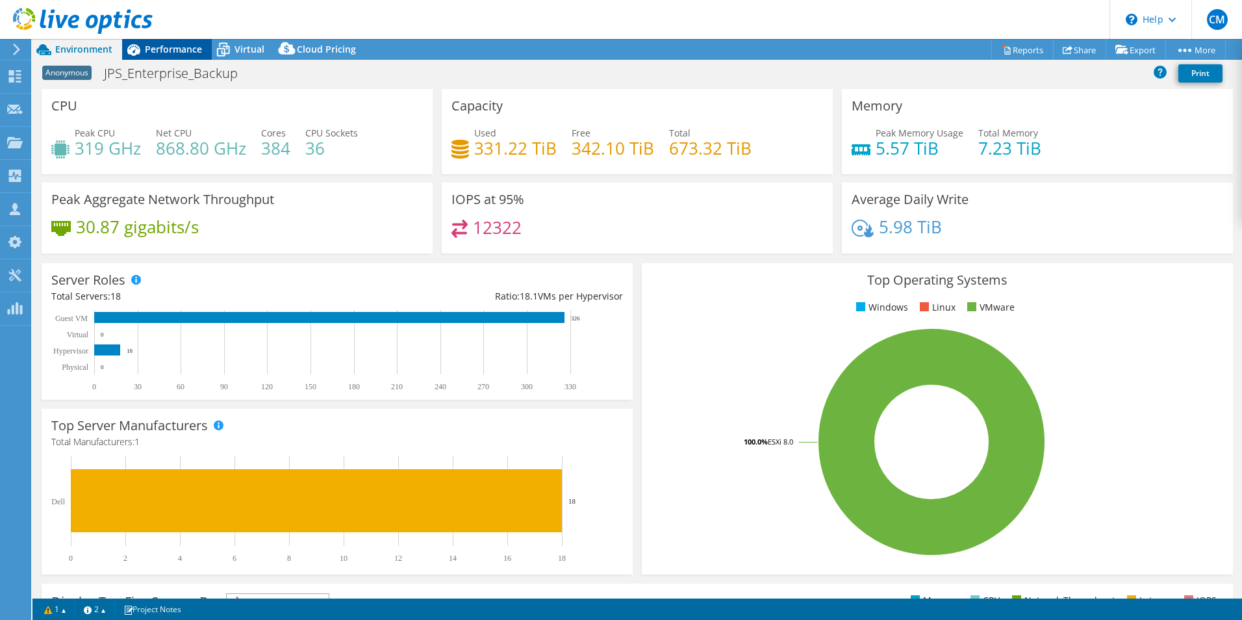
click at [184, 47] on span "Performance" at bounding box center [173, 49] width 57 height 12
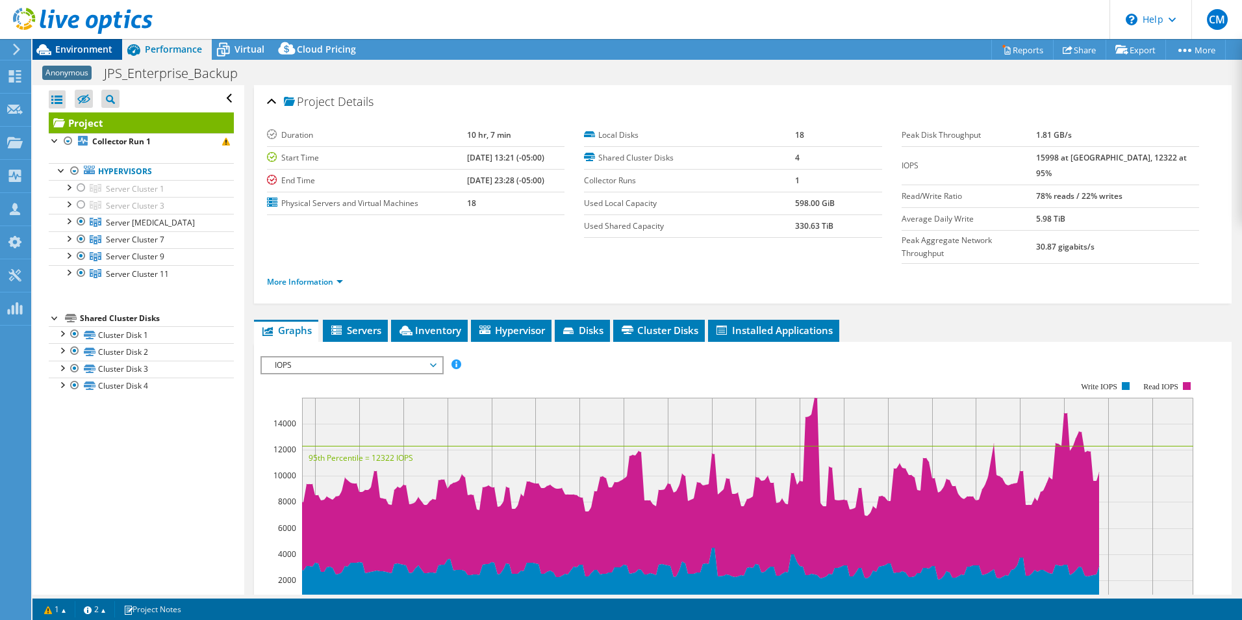
click at [60, 51] on span "Environment" at bounding box center [83, 49] width 57 height 12
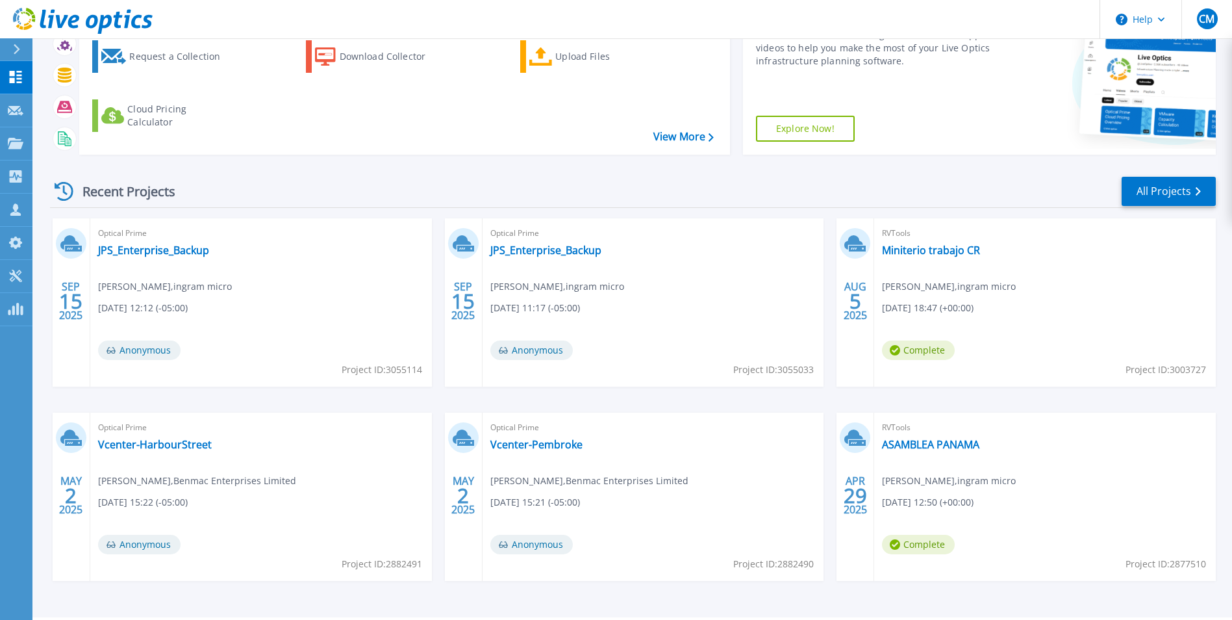
scroll to position [155, 0]
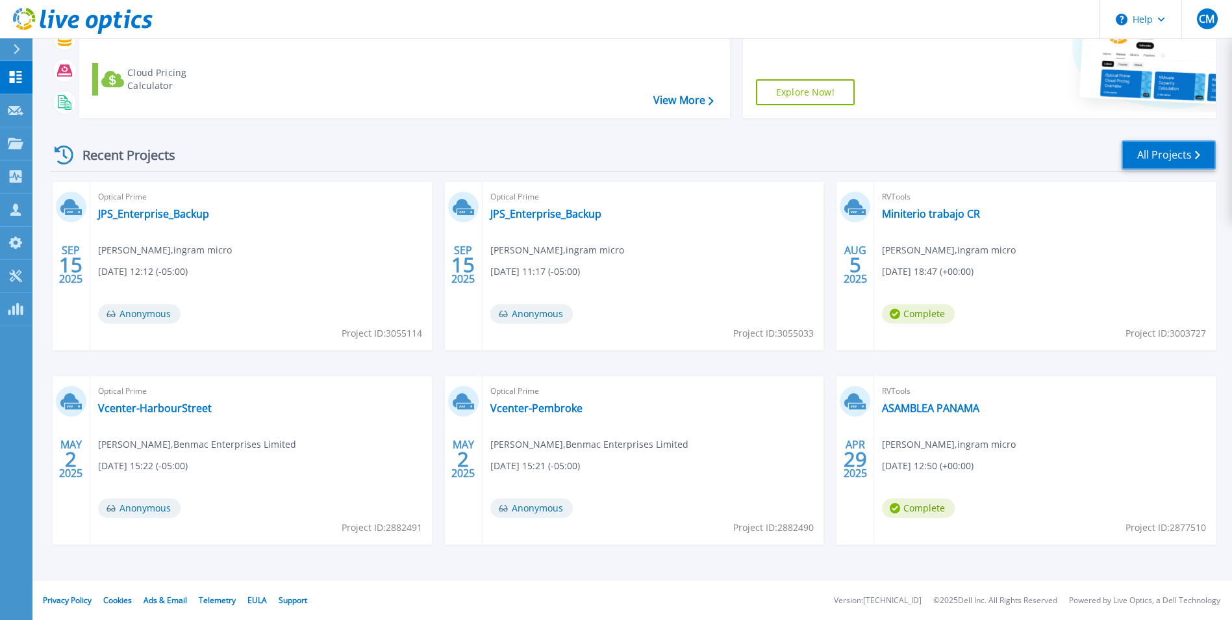
click at [1186, 153] on link "All Projects" at bounding box center [1169, 154] width 94 height 29
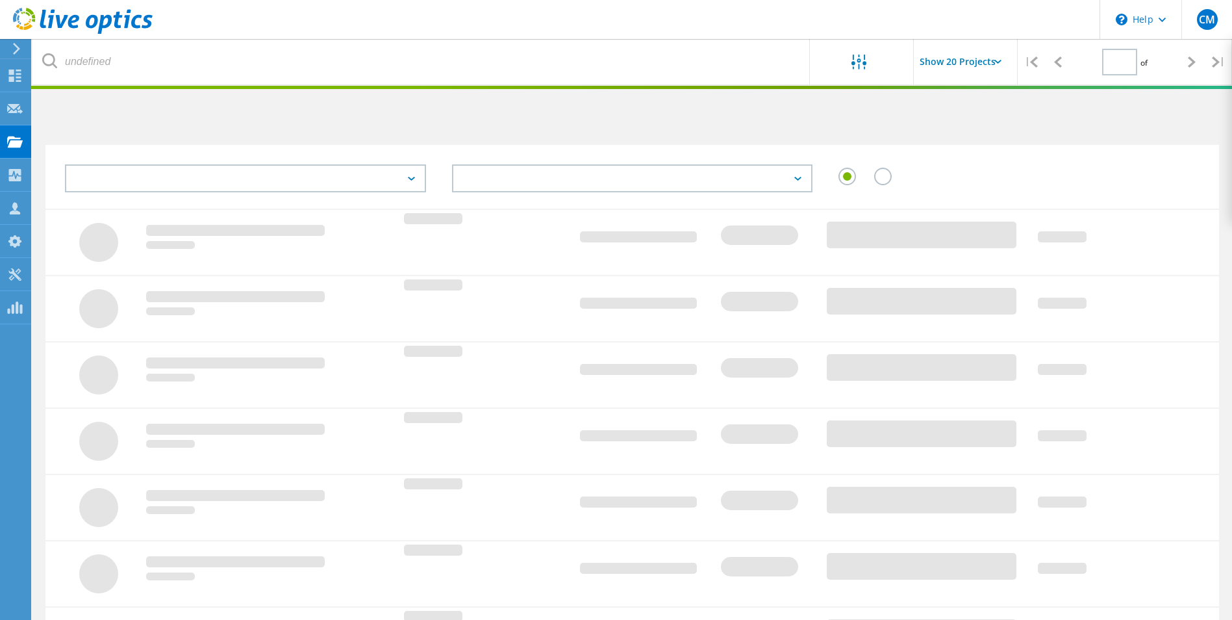
type input "1"
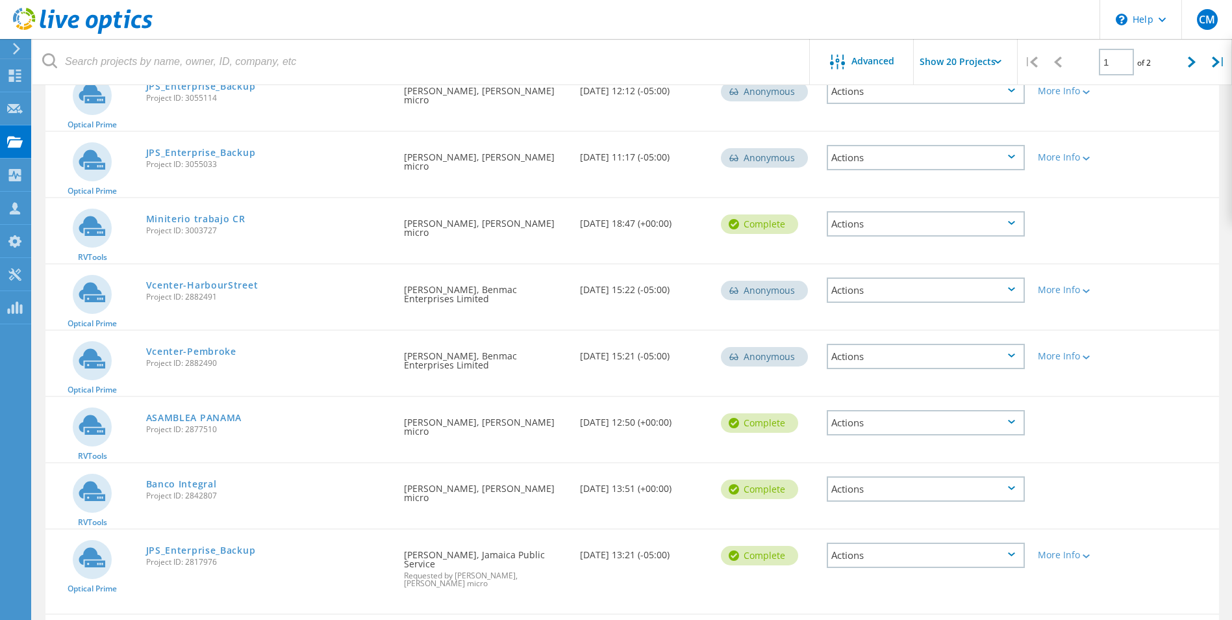
scroll to position [195, 0]
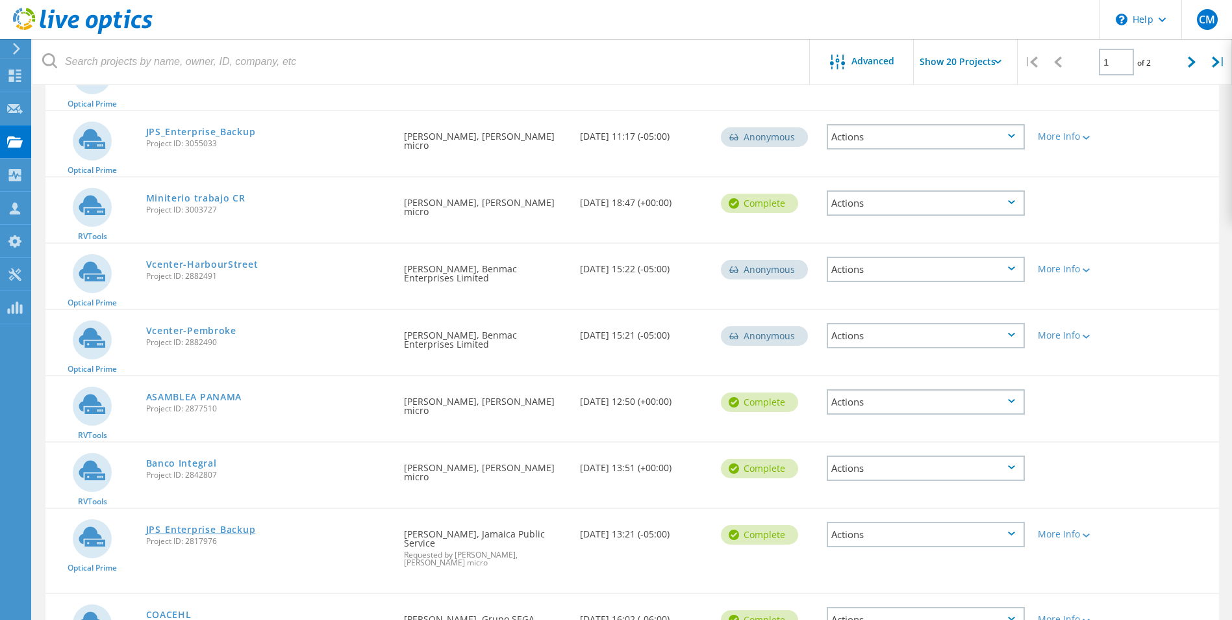
click at [210, 531] on link "JPS_Enterprise_Backup" at bounding box center [201, 529] width 110 height 9
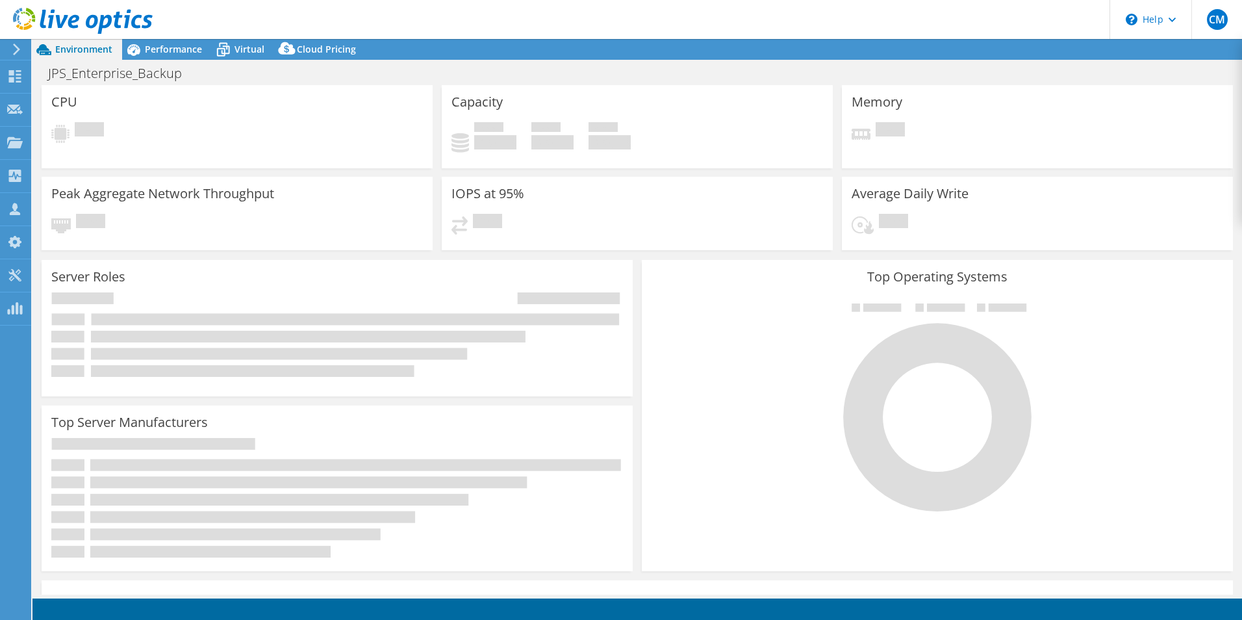
select select "USD"
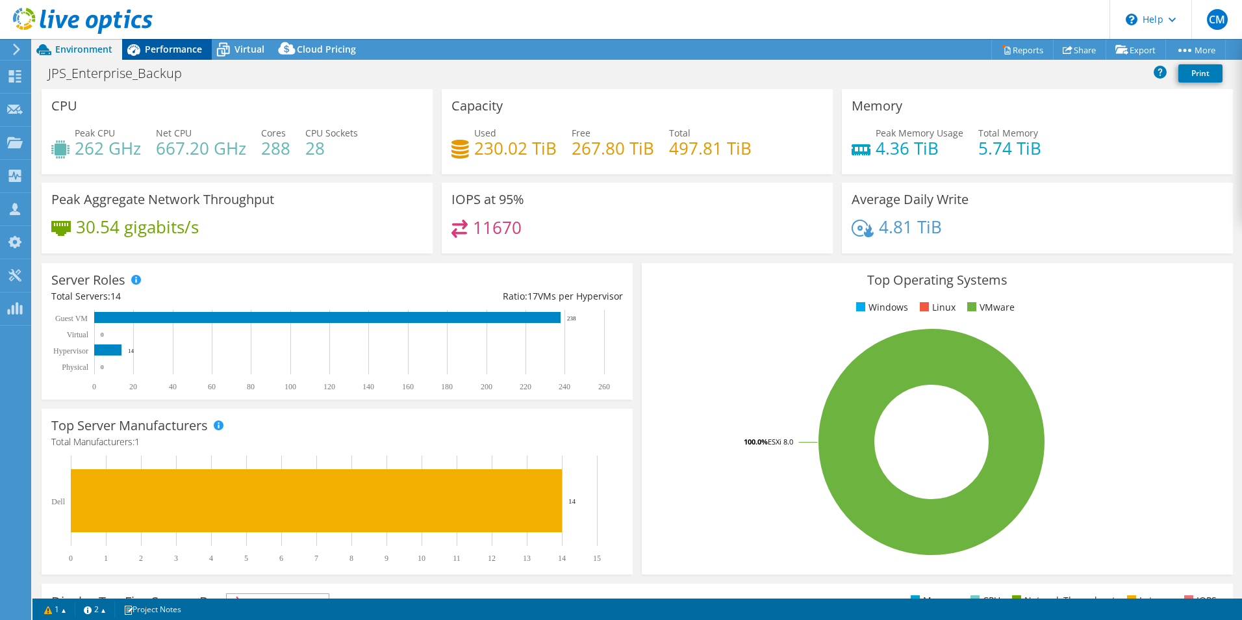
click at [184, 53] on span "Performance" at bounding box center [173, 49] width 57 height 12
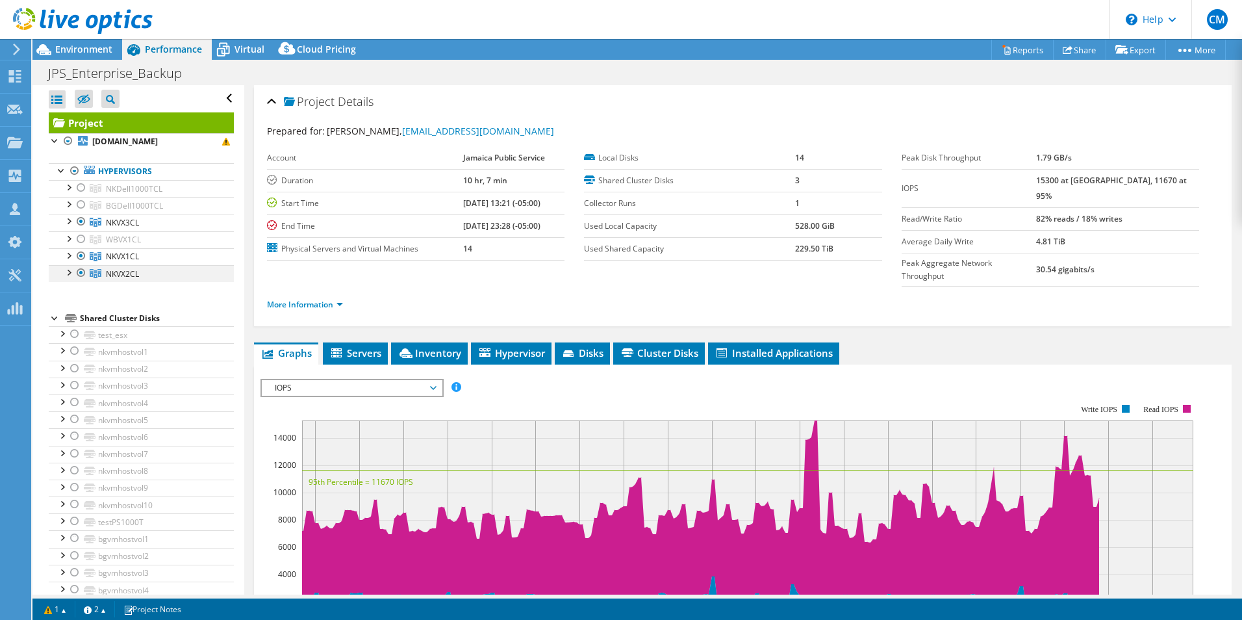
click at [68, 274] on div at bounding box center [68, 271] width 13 height 13
click at [123, 273] on span "NKVX2CL" at bounding box center [122, 273] width 33 height 11
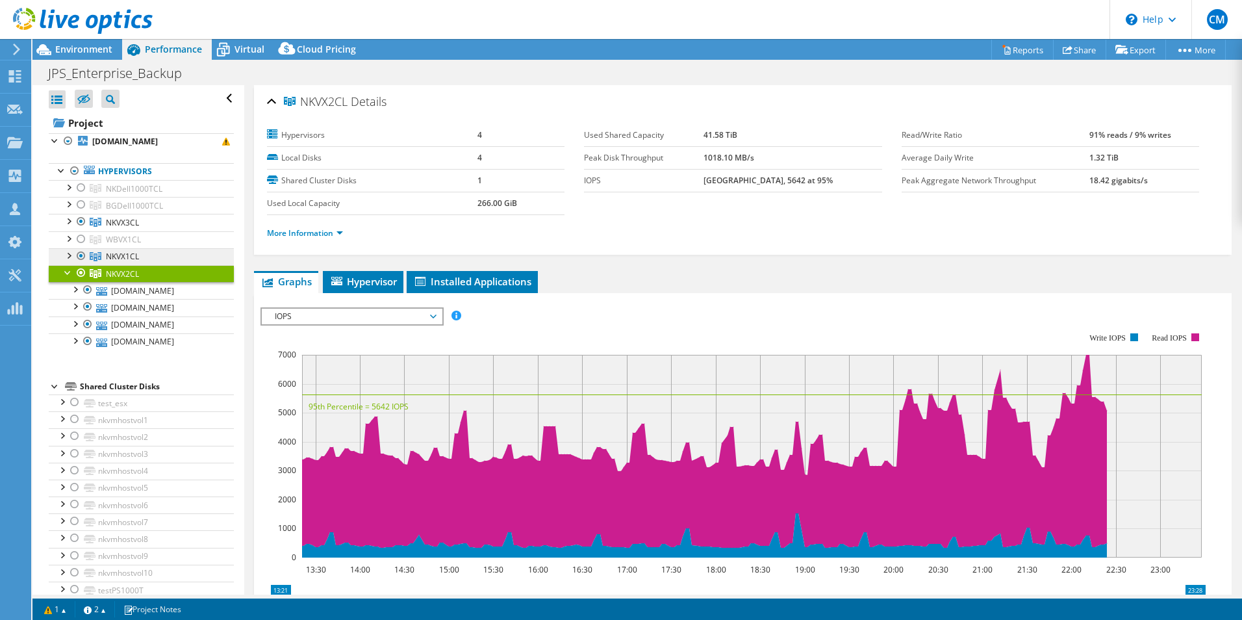
click at [125, 253] on span "NKVX1CL" at bounding box center [122, 256] width 33 height 11
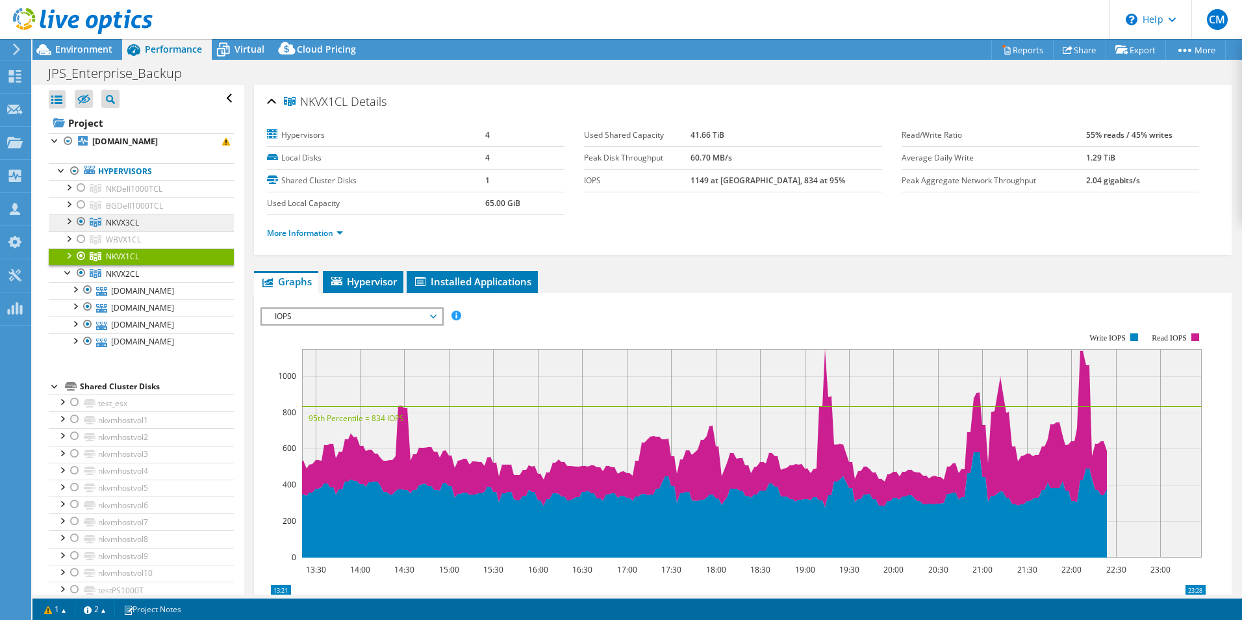
click at [129, 221] on span "NKVX3CL" at bounding box center [122, 222] width 33 height 11
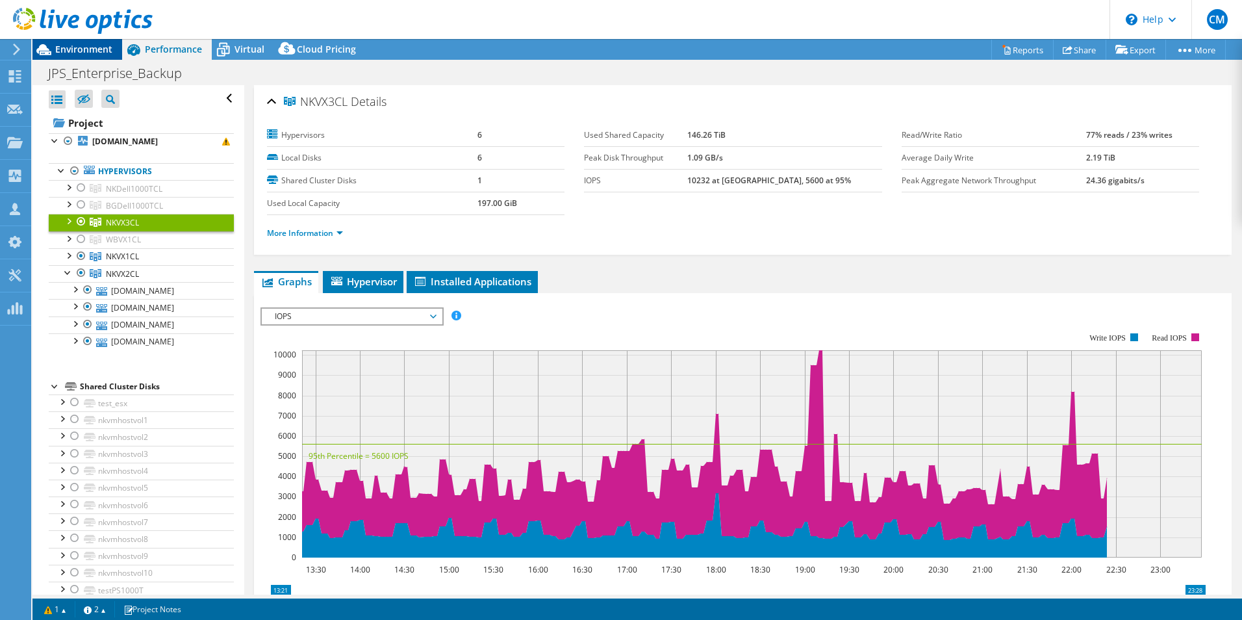
click at [95, 46] on span "Environment" at bounding box center [83, 49] width 57 height 12
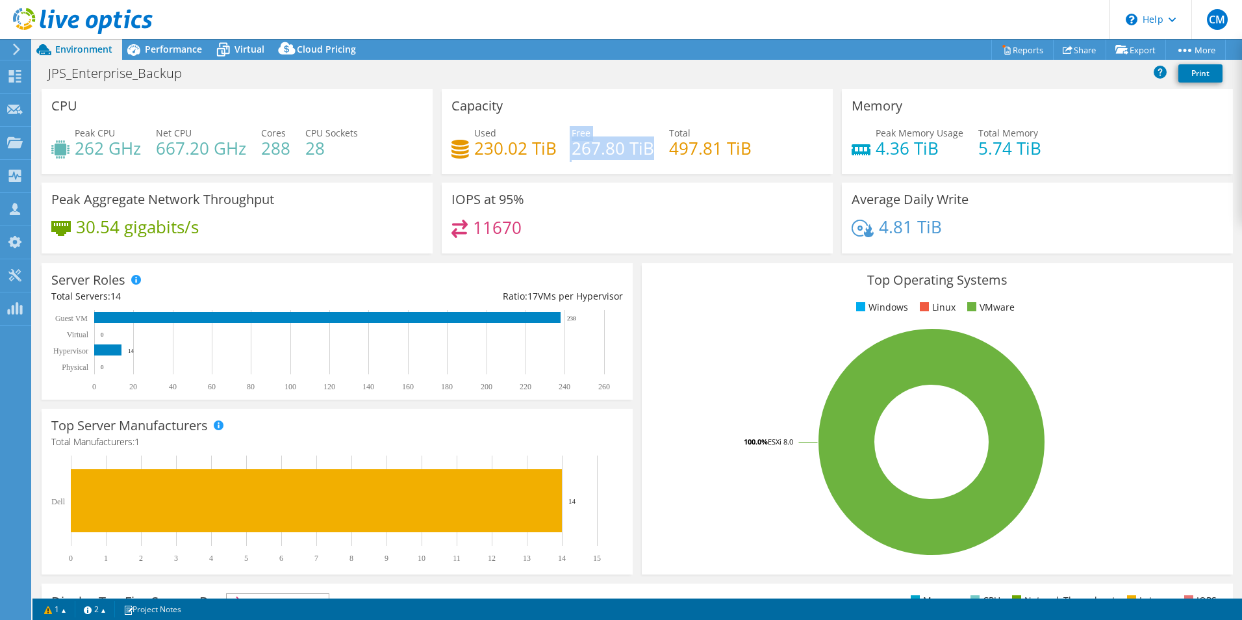
drag, startPoint x: 565, startPoint y: 151, endPoint x: 646, endPoint y: 151, distance: 80.5
click at [646, 151] on div "Used 230.02 TiB Free 267.80 TiB Total 497.81 TiB" at bounding box center [637, 147] width 372 height 42
click at [181, 42] on div "Performance" at bounding box center [167, 49] width 90 height 21
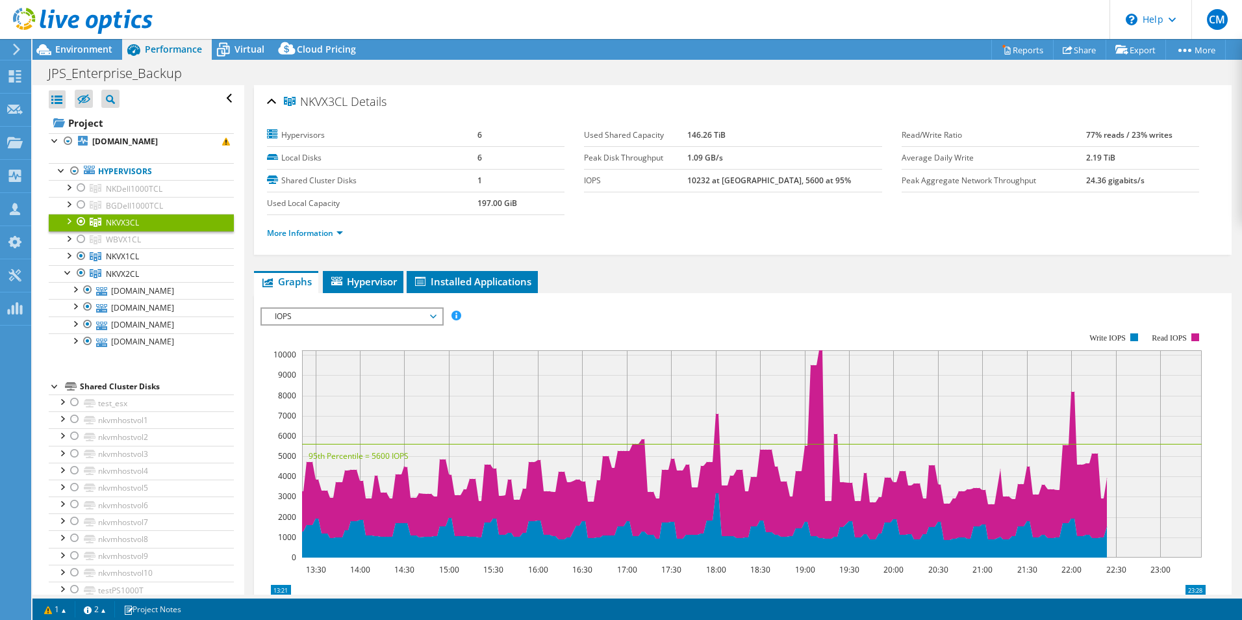
click at [394, 318] on span "IOPS" at bounding box center [351, 317] width 167 height 16
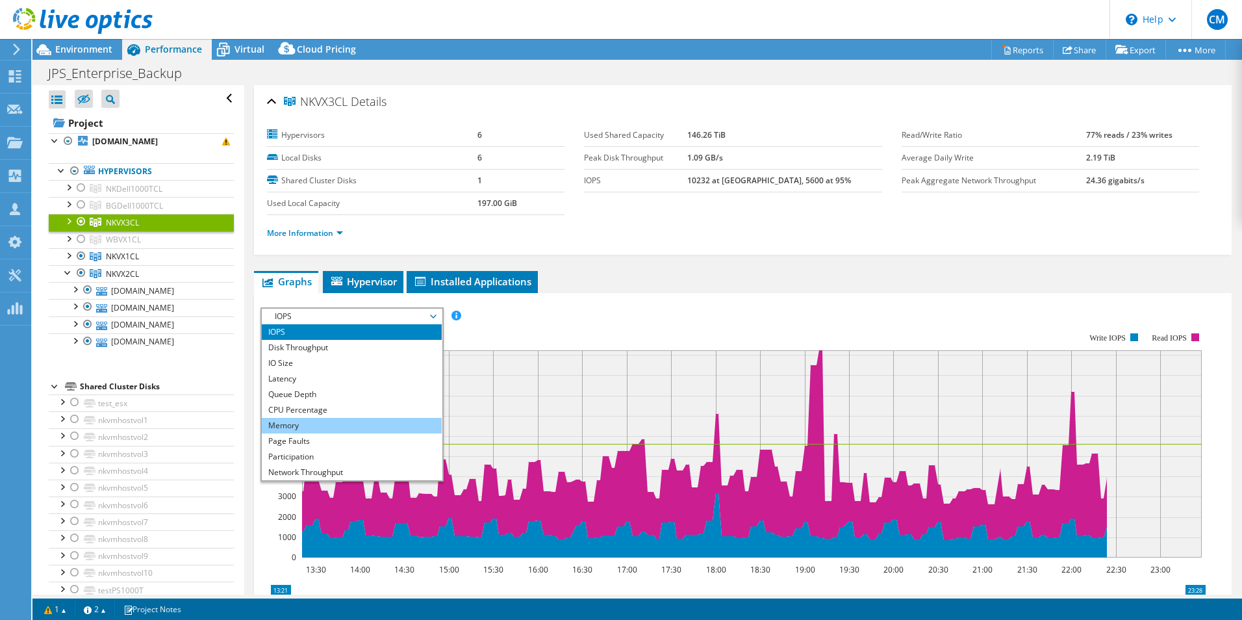
click at [301, 429] on li "Memory" at bounding box center [352, 426] width 180 height 16
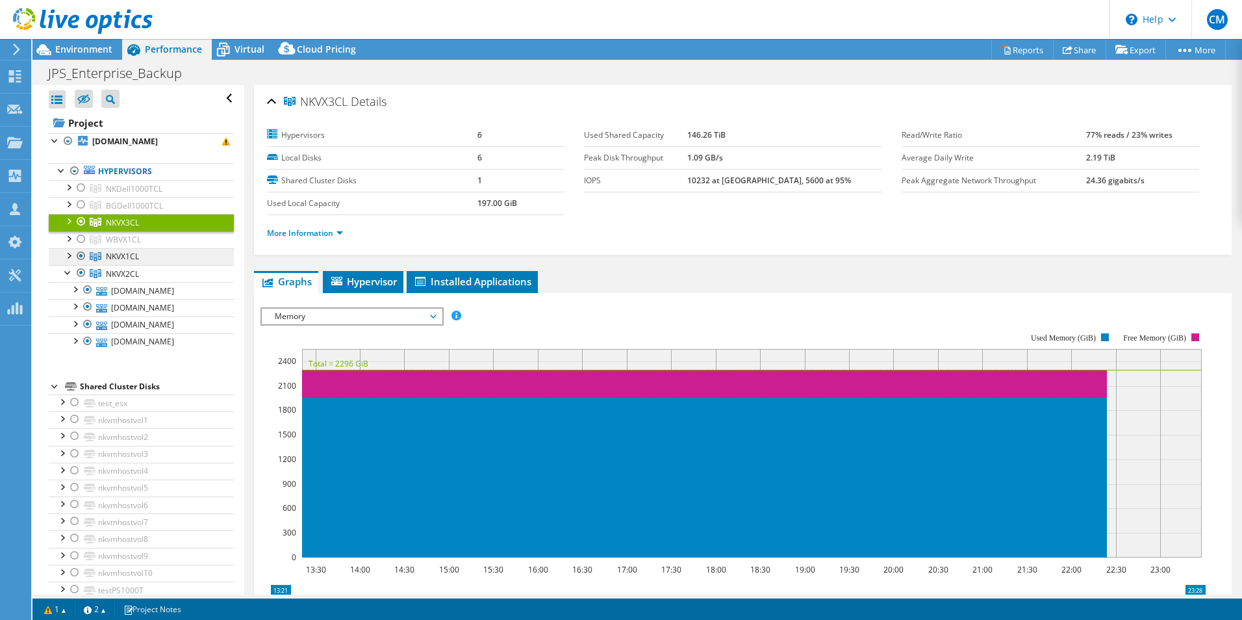
click at [136, 255] on span "NKVX1CL" at bounding box center [122, 256] width 33 height 11
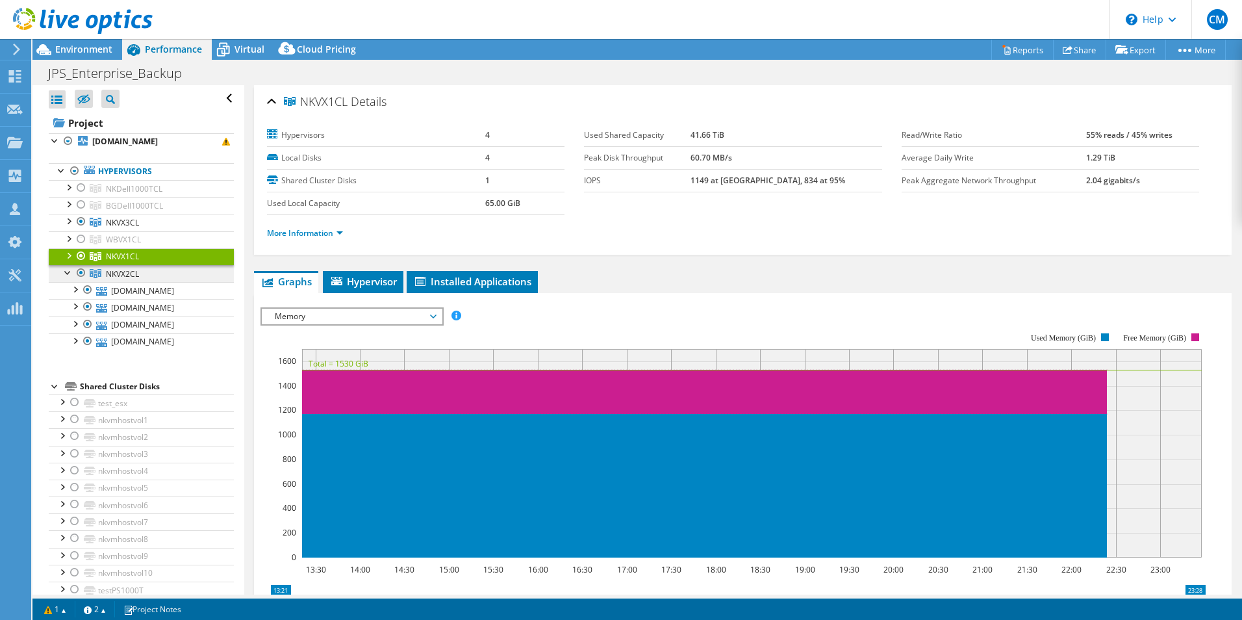
click at [129, 272] on span "NKVX2CL" at bounding box center [122, 273] width 33 height 11
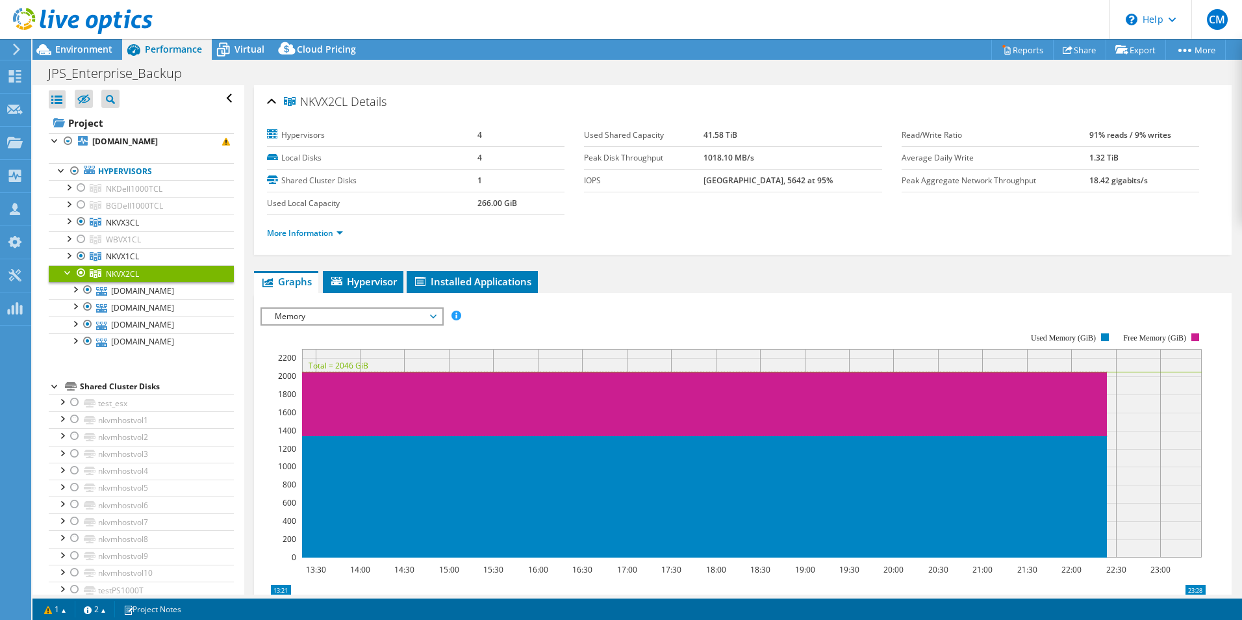
click at [324, 310] on span "Memory" at bounding box center [351, 317] width 167 height 16
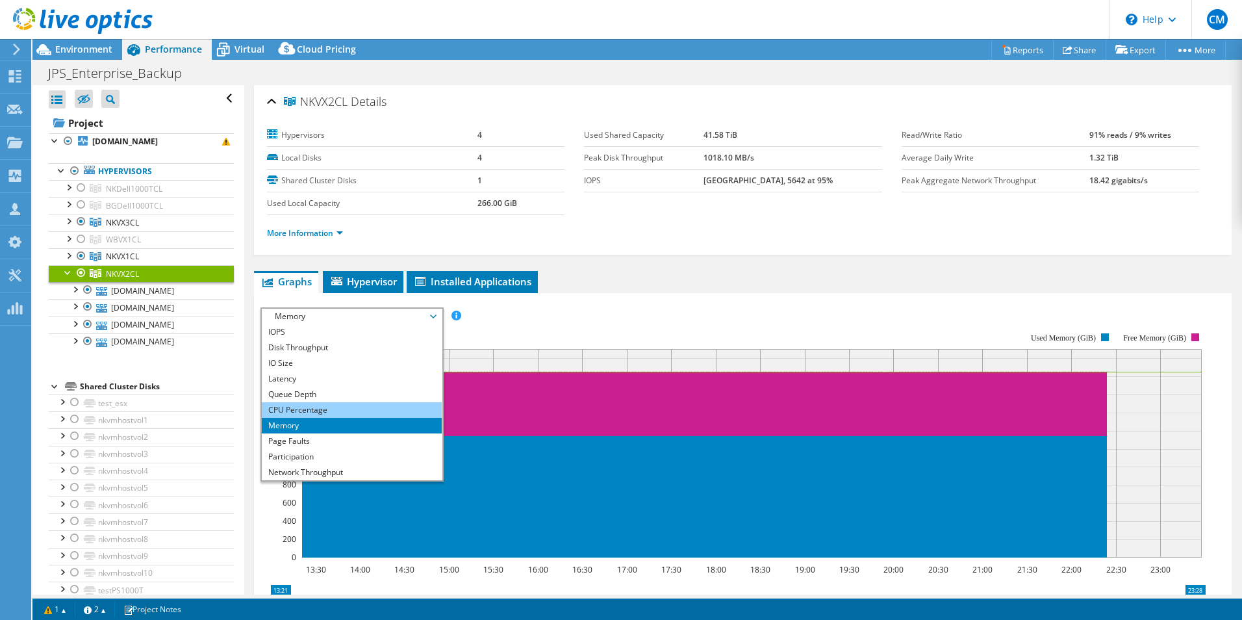
click at [287, 410] on li "CPU Percentage" at bounding box center [352, 410] width 180 height 16
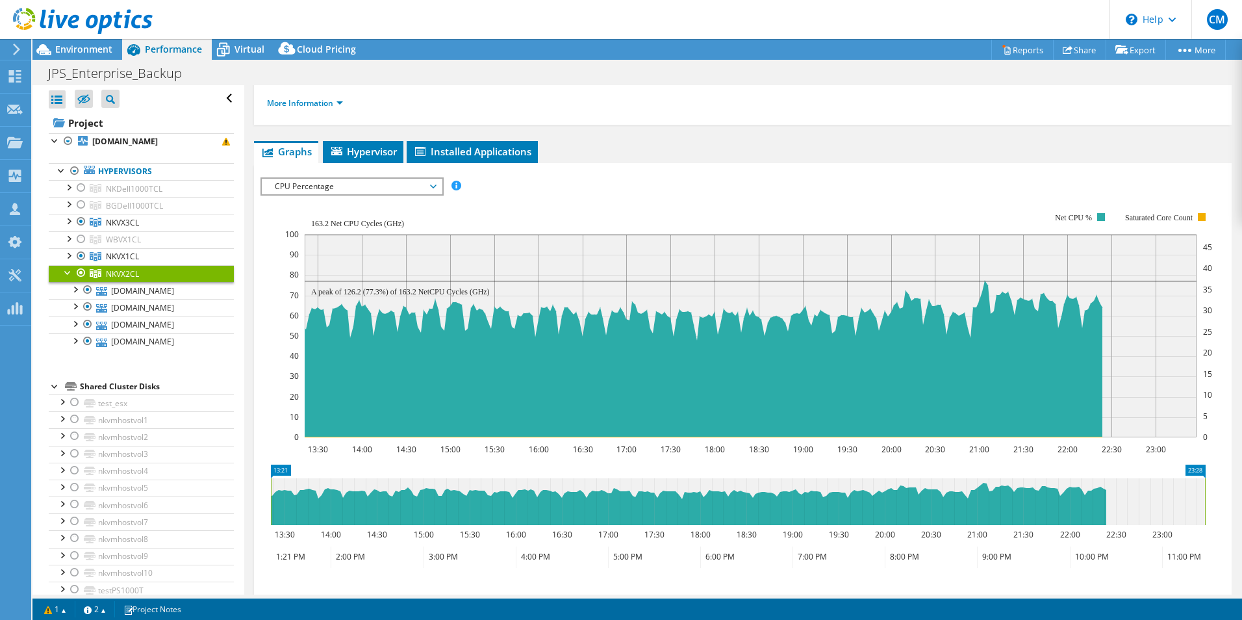
scroll to position [65, 0]
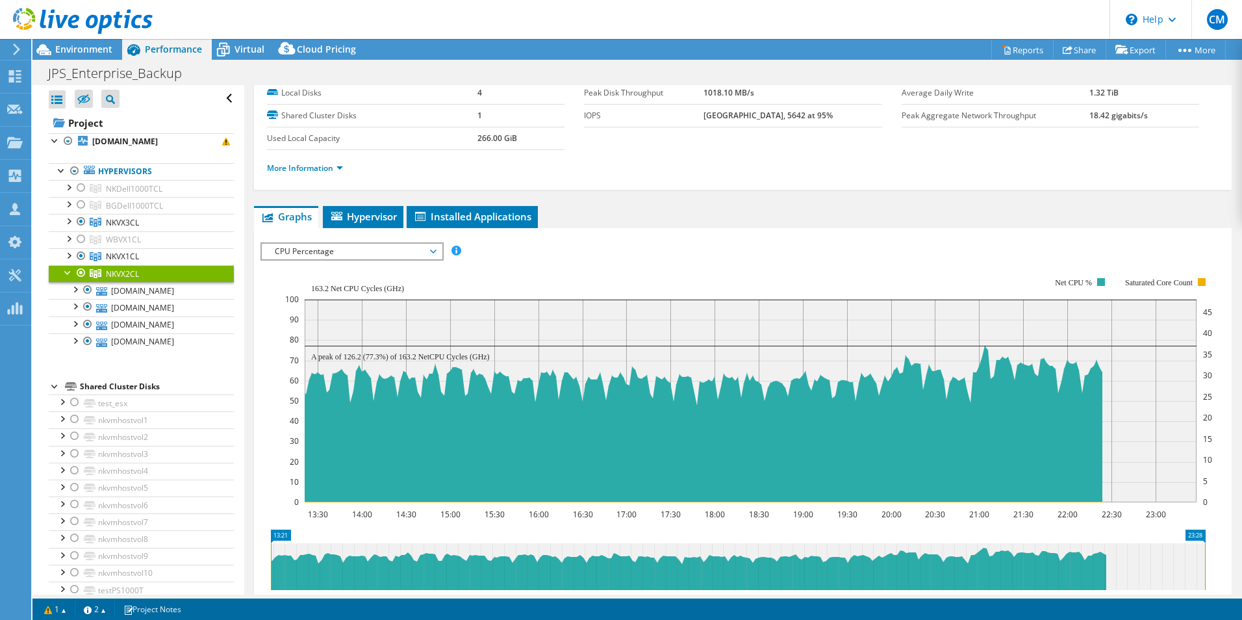
click at [366, 244] on span "CPU Percentage" at bounding box center [351, 252] width 167 height 16
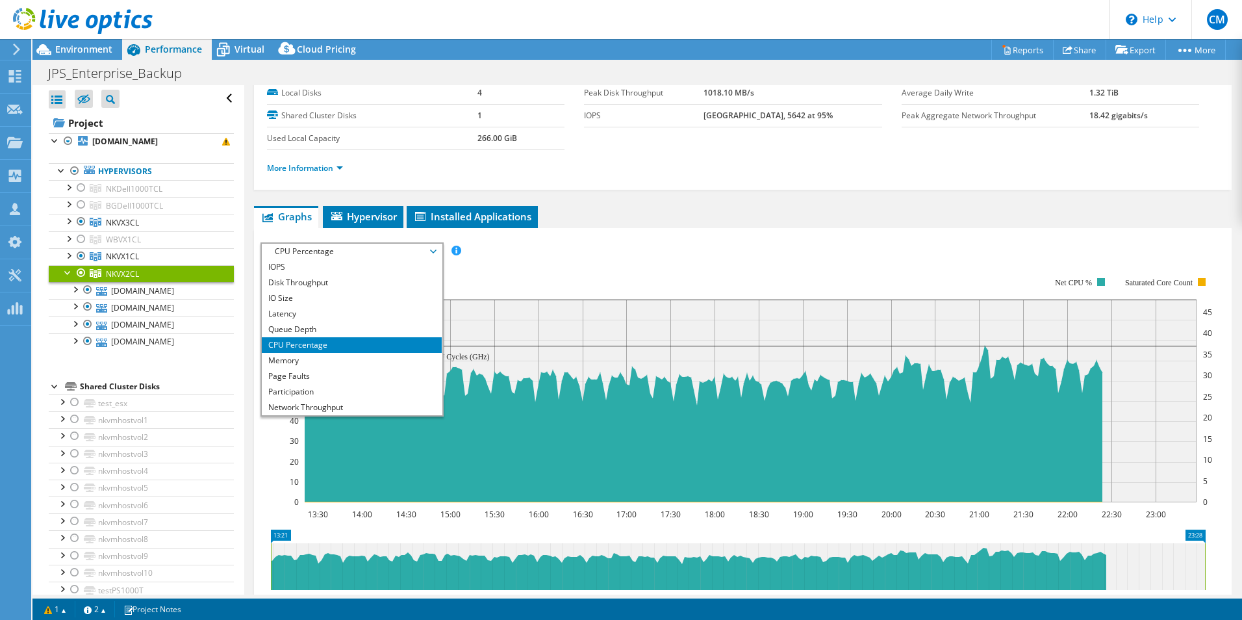
click at [289, 348] on li "CPU Percentage" at bounding box center [352, 345] width 180 height 16
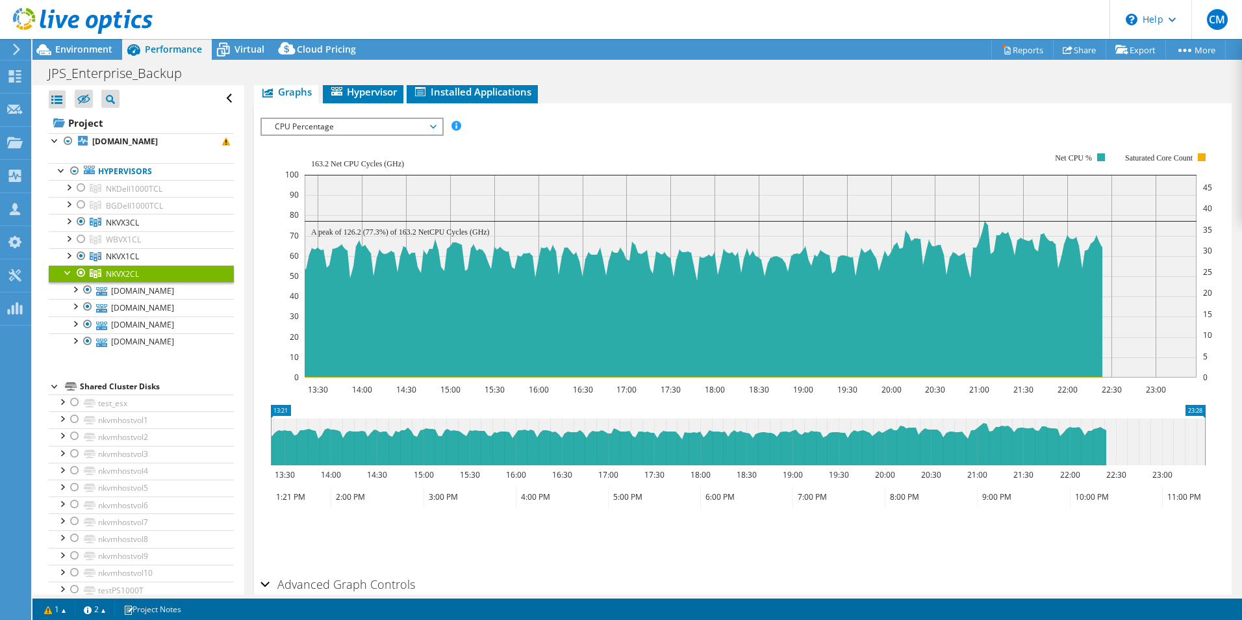
scroll to position [195, 0]
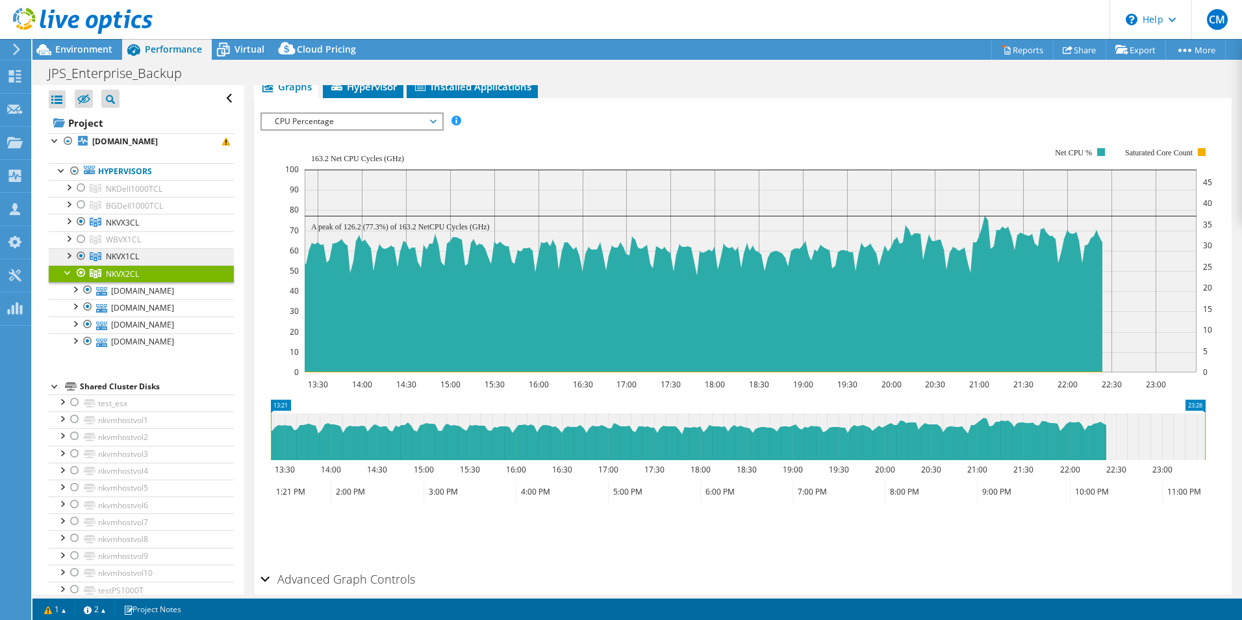
click at [117, 255] on span "NKVX1CL" at bounding box center [122, 256] width 33 height 11
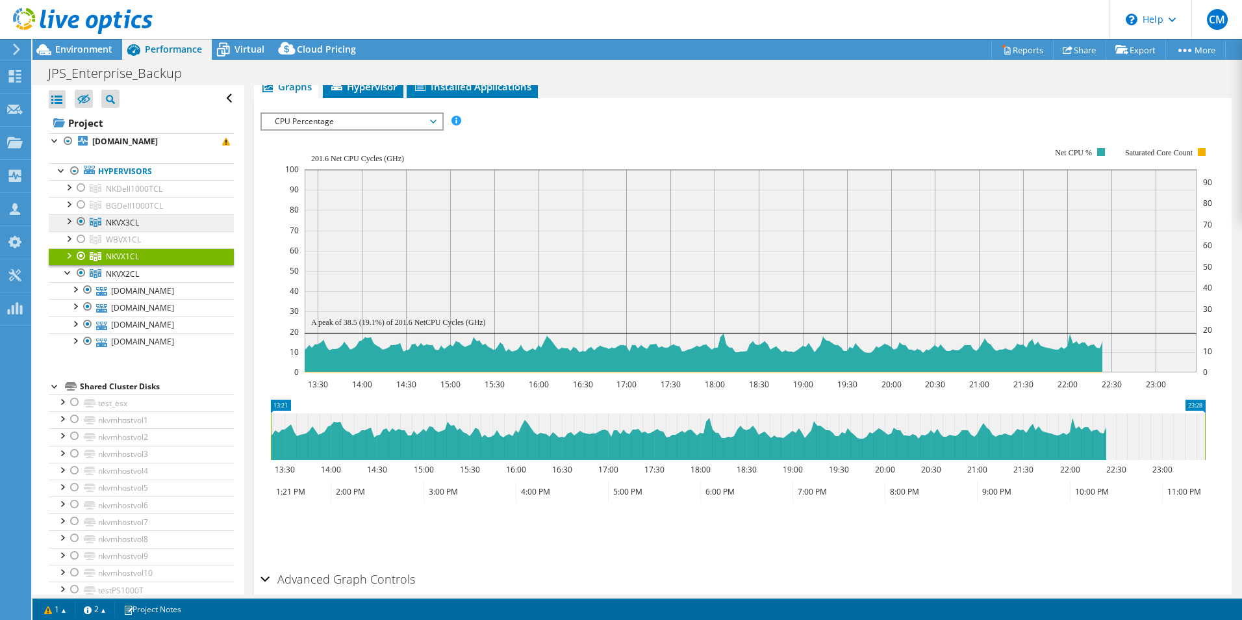
click at [132, 220] on span "NKVX3CL" at bounding box center [122, 222] width 33 height 11
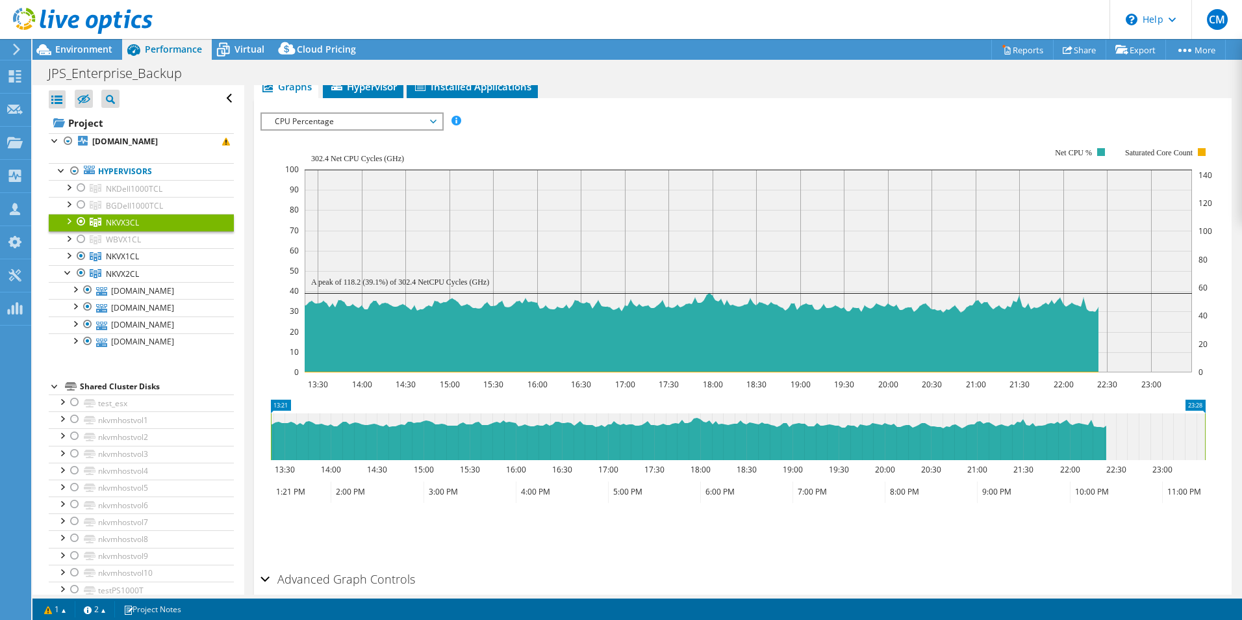
click at [360, 119] on span "CPU Percentage" at bounding box center [351, 122] width 167 height 16
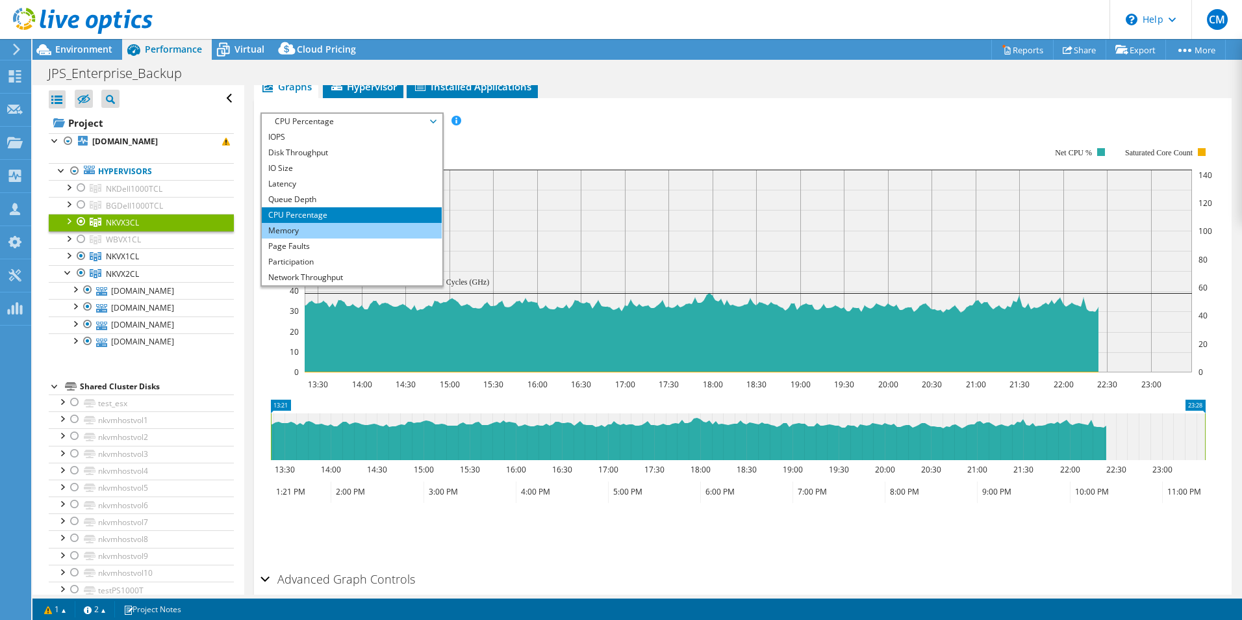
click at [318, 229] on li "Memory" at bounding box center [352, 231] width 180 height 16
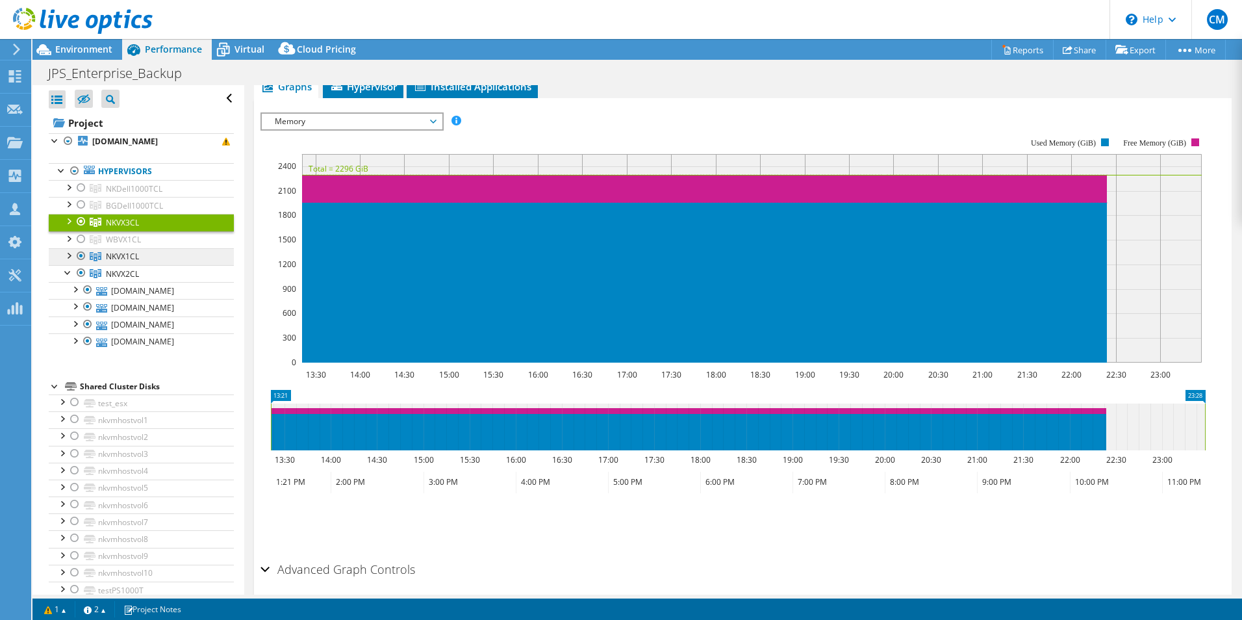
click at [138, 255] on span "NKVX1CL" at bounding box center [122, 256] width 33 height 11
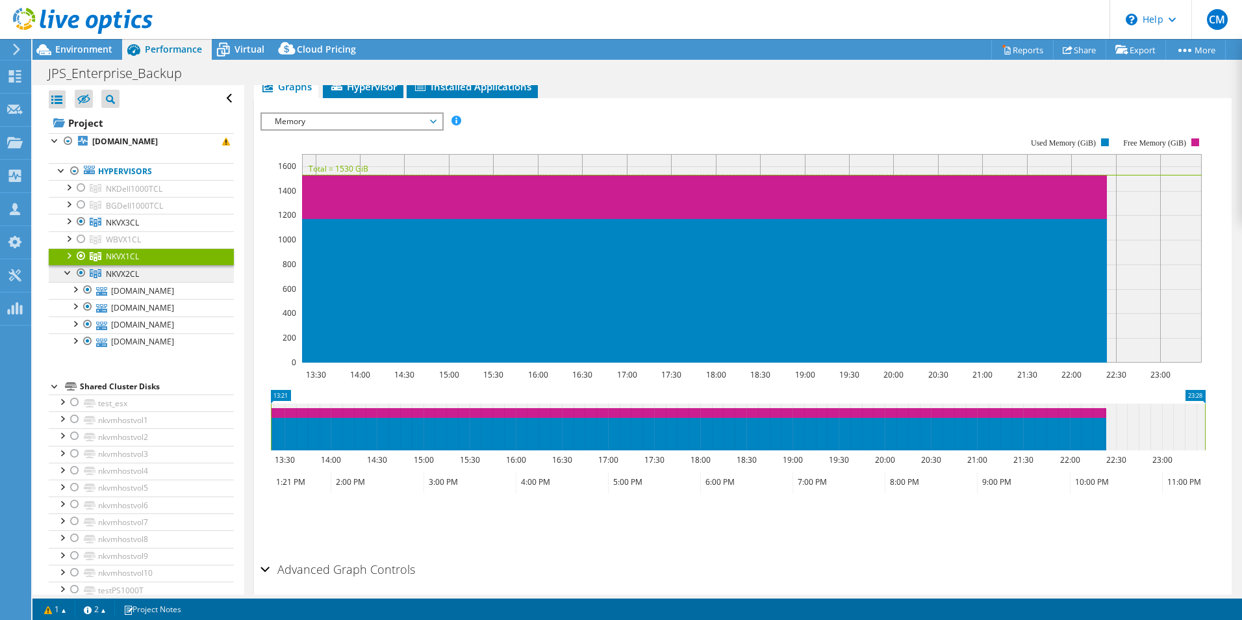
click at [132, 274] on span "NKVX2CL" at bounding box center [122, 273] width 33 height 11
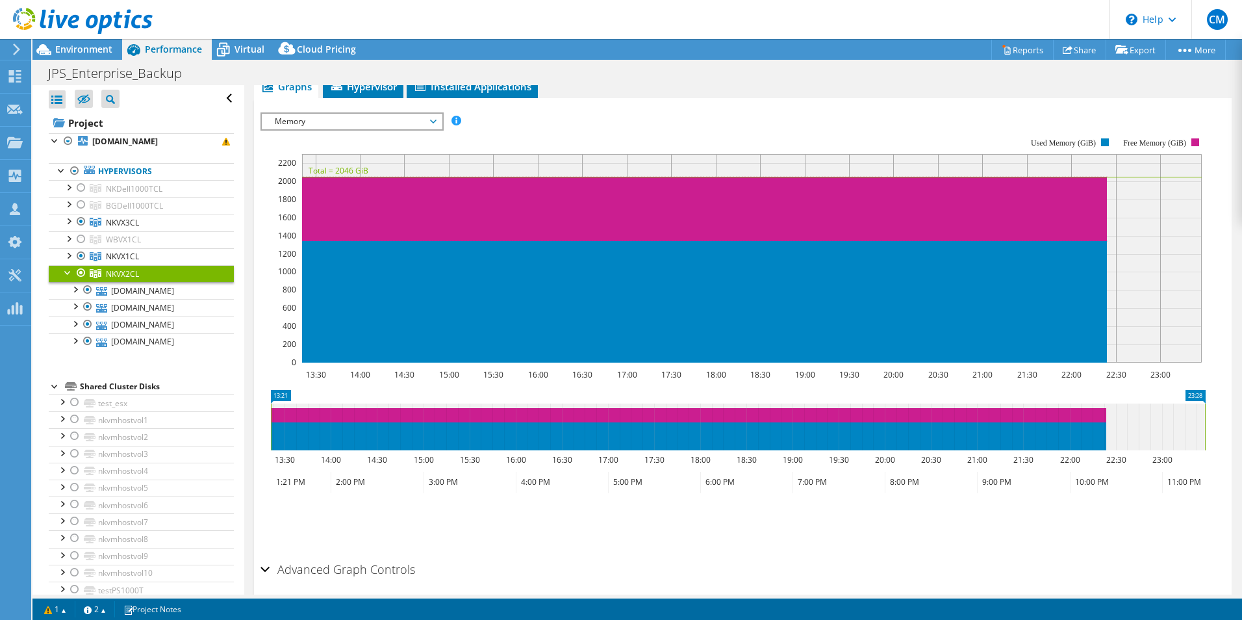
click at [66, 271] on div at bounding box center [68, 271] width 13 height 13
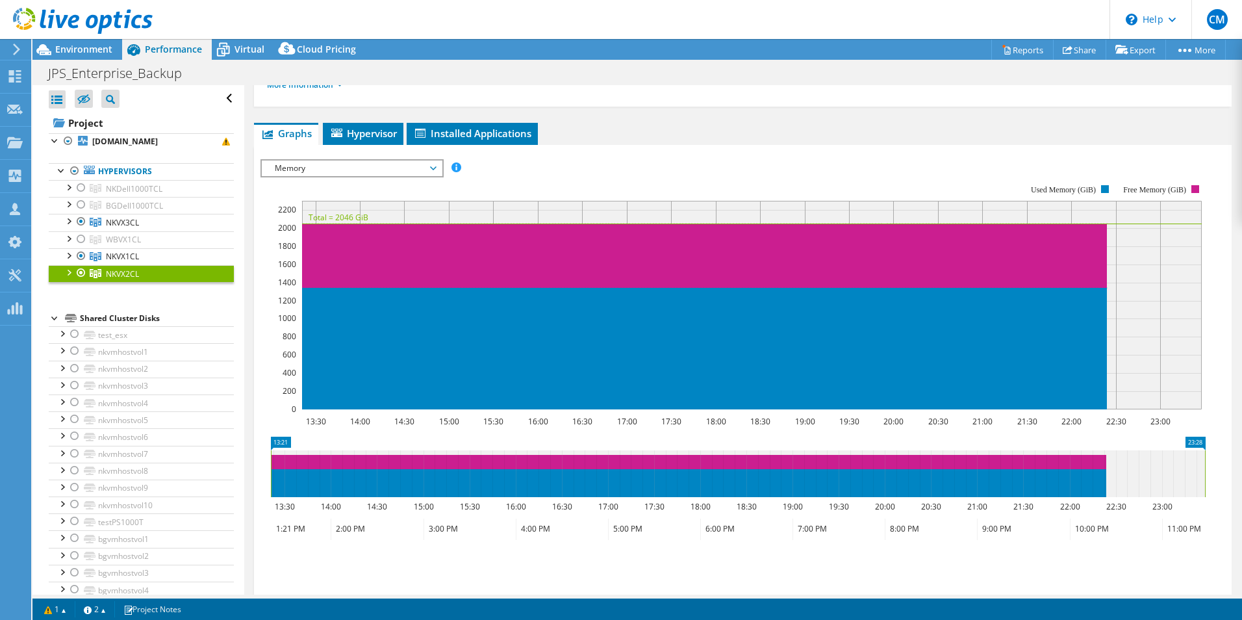
scroll to position [130, 0]
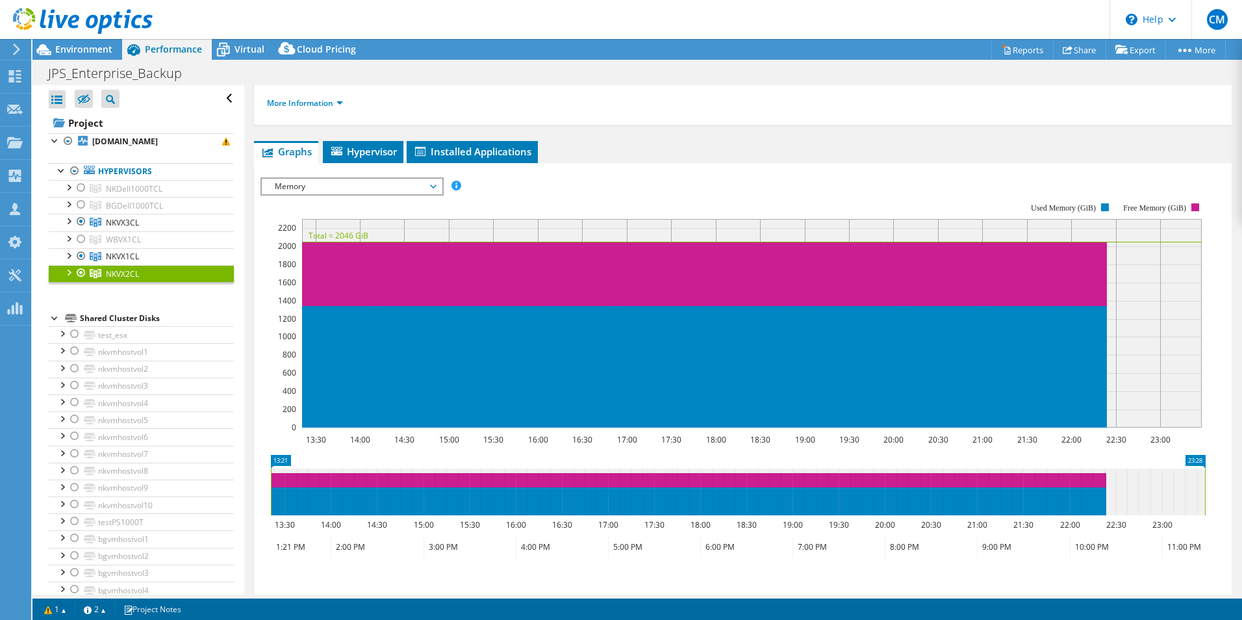
click at [328, 184] on span "Memory" at bounding box center [351, 187] width 167 height 16
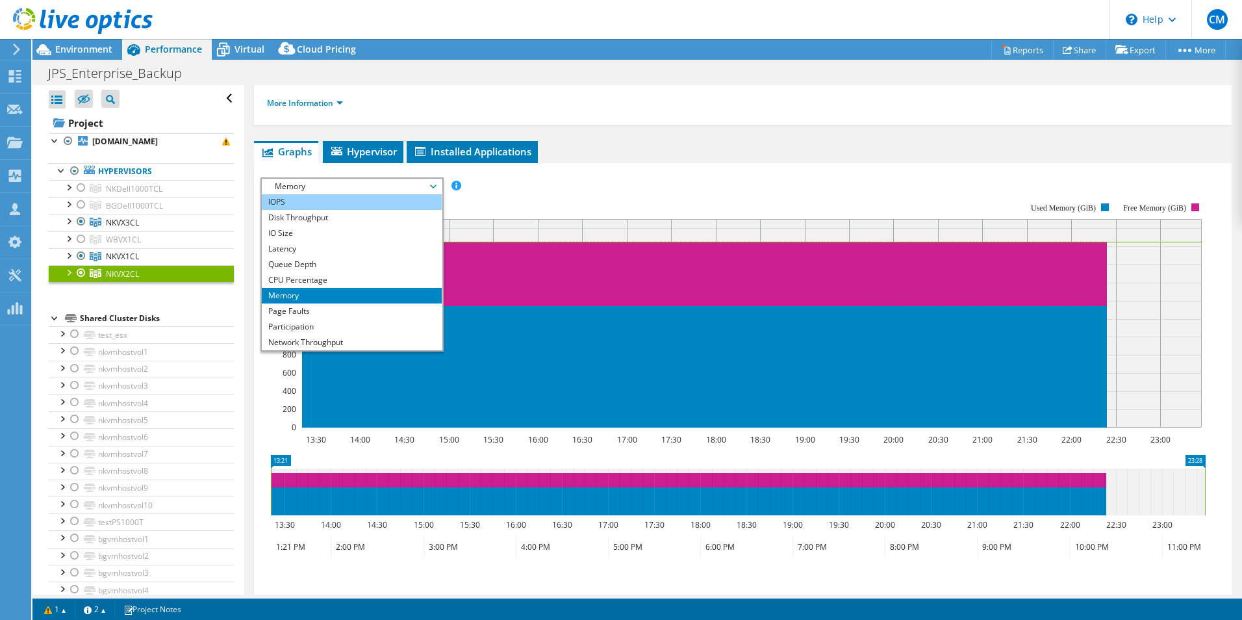
click at [288, 206] on li "IOPS" at bounding box center [352, 202] width 180 height 16
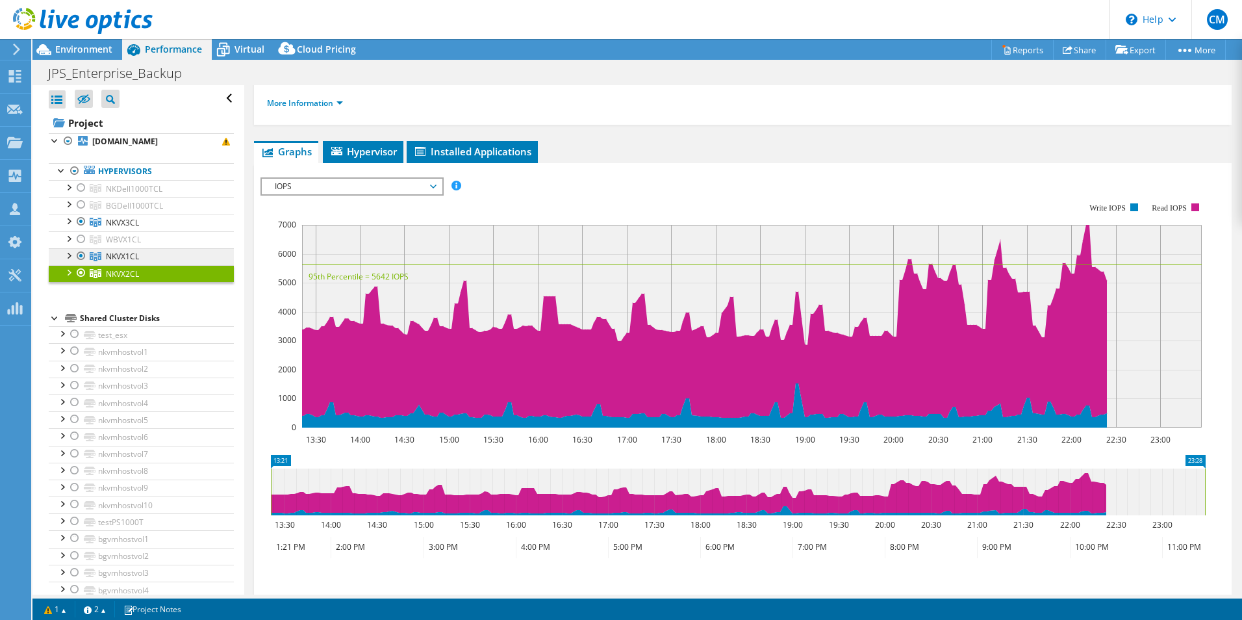
click at [122, 253] on span "NKVX1CL" at bounding box center [122, 256] width 33 height 11
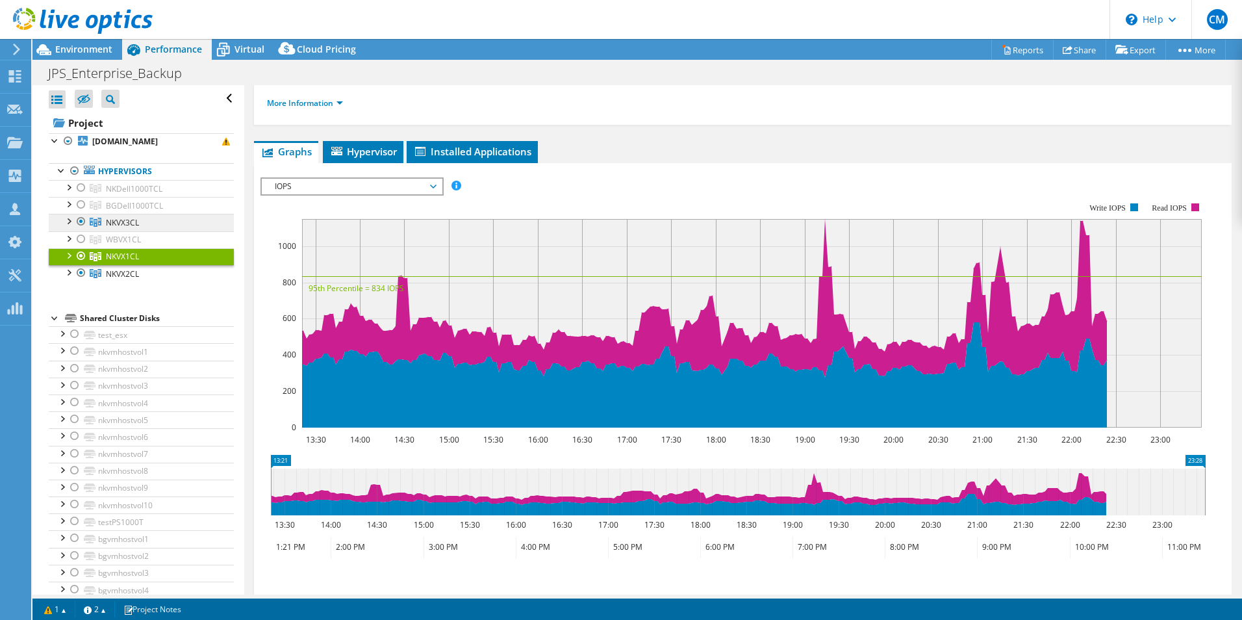
click at [131, 221] on span "NKVX3CL" at bounding box center [122, 222] width 33 height 11
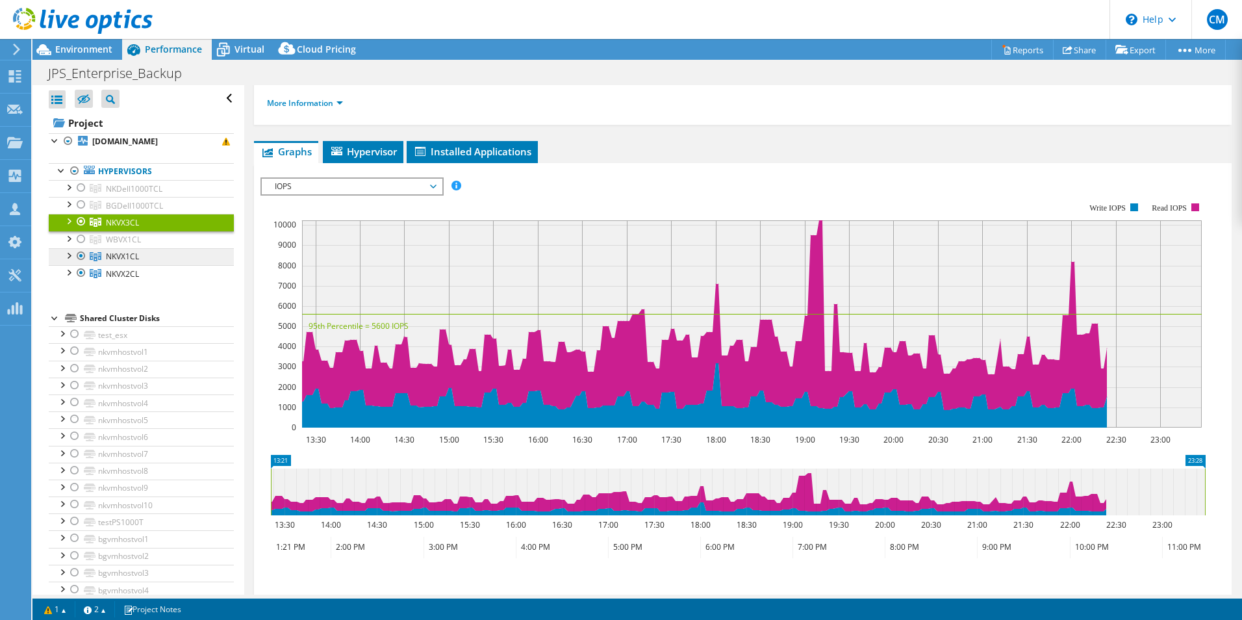
click at [128, 252] on span "NKVX1CL" at bounding box center [122, 256] width 33 height 11
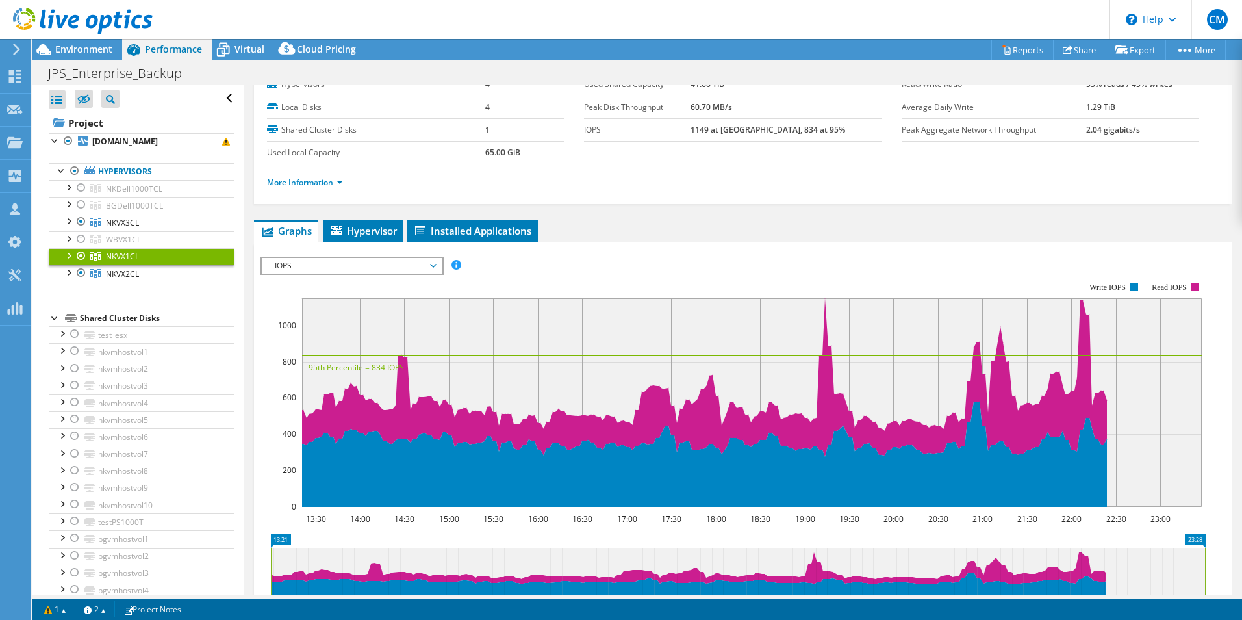
scroll to position [0, 0]
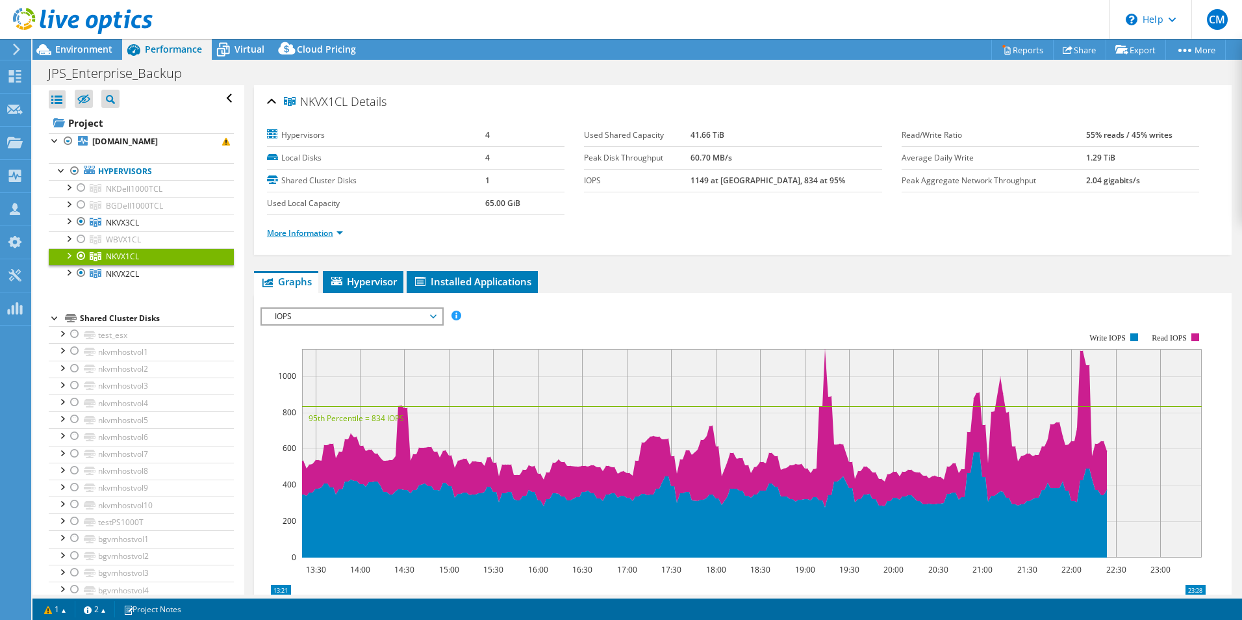
click at [335, 231] on link "More Information" at bounding box center [305, 232] width 76 height 11
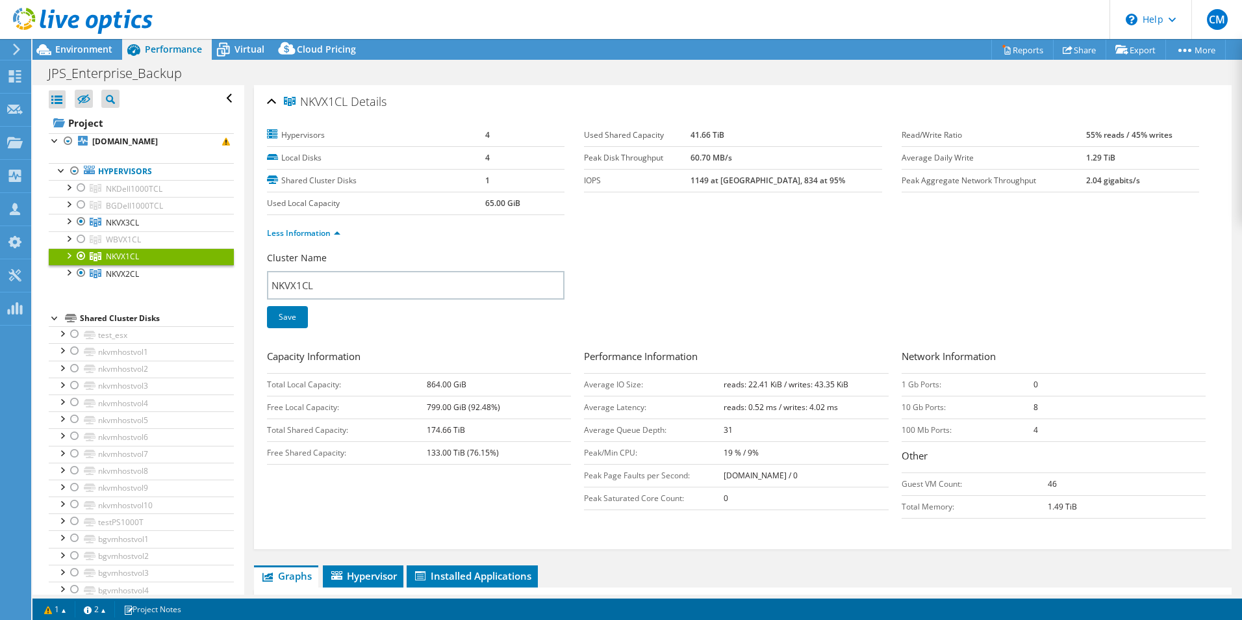
drag, startPoint x: 420, startPoint y: 427, endPoint x: 469, endPoint y: 429, distance: 49.4
click at [469, 429] on tr "Total Shared Capacity: 174.66 TiB" at bounding box center [419, 429] width 304 height 23
click at [66, 275] on div at bounding box center [68, 271] width 13 height 13
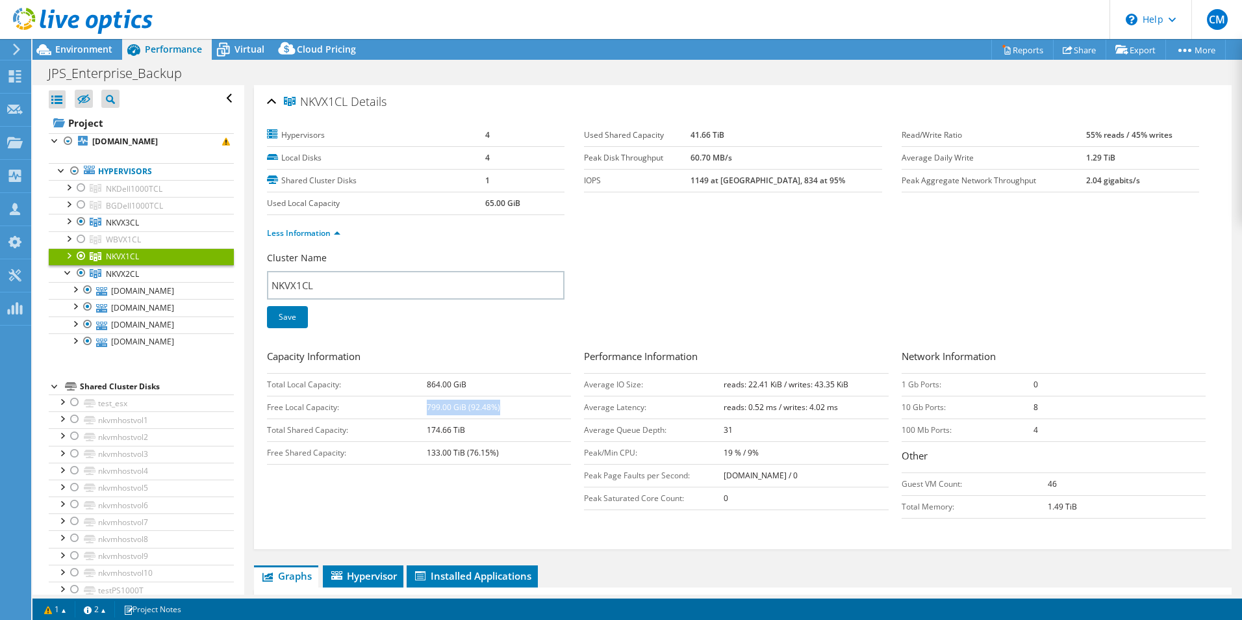
drag, startPoint x: 426, startPoint y: 406, endPoint x: 500, endPoint y: 407, distance: 73.4
click at [500, 407] on td "799.00 GiB (92.48%)" at bounding box center [499, 407] width 144 height 23
click at [65, 253] on div at bounding box center [68, 254] width 13 height 13
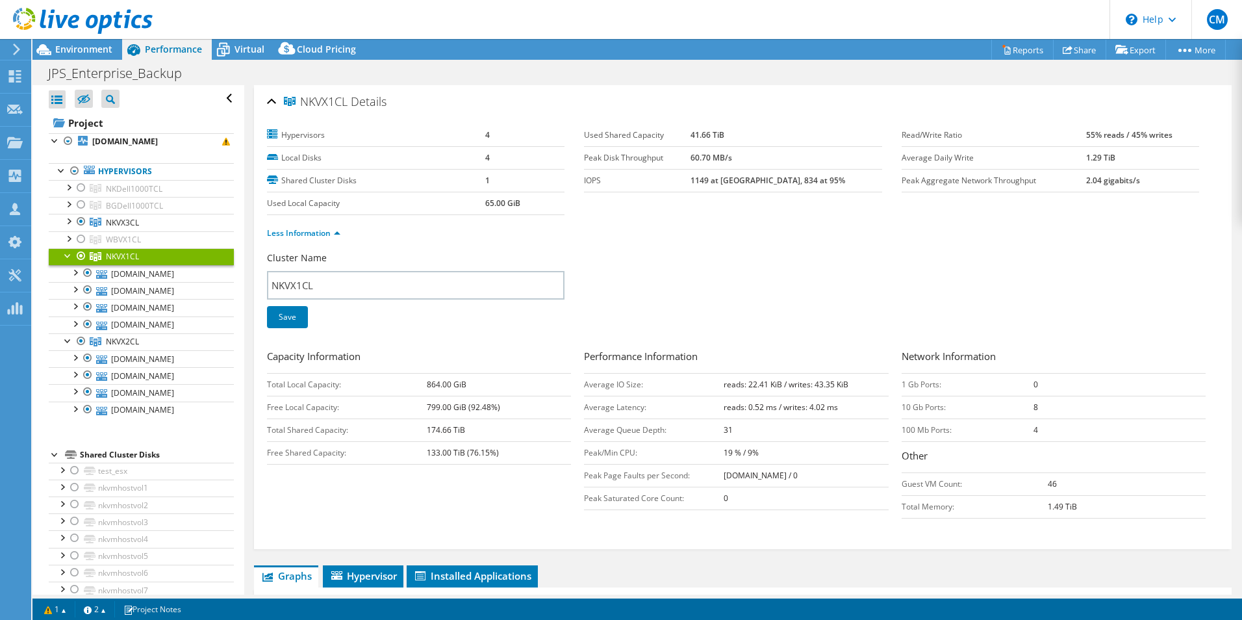
click at [65, 257] on div at bounding box center [68, 254] width 13 height 13
click at [70, 275] on div at bounding box center [68, 271] width 13 height 13
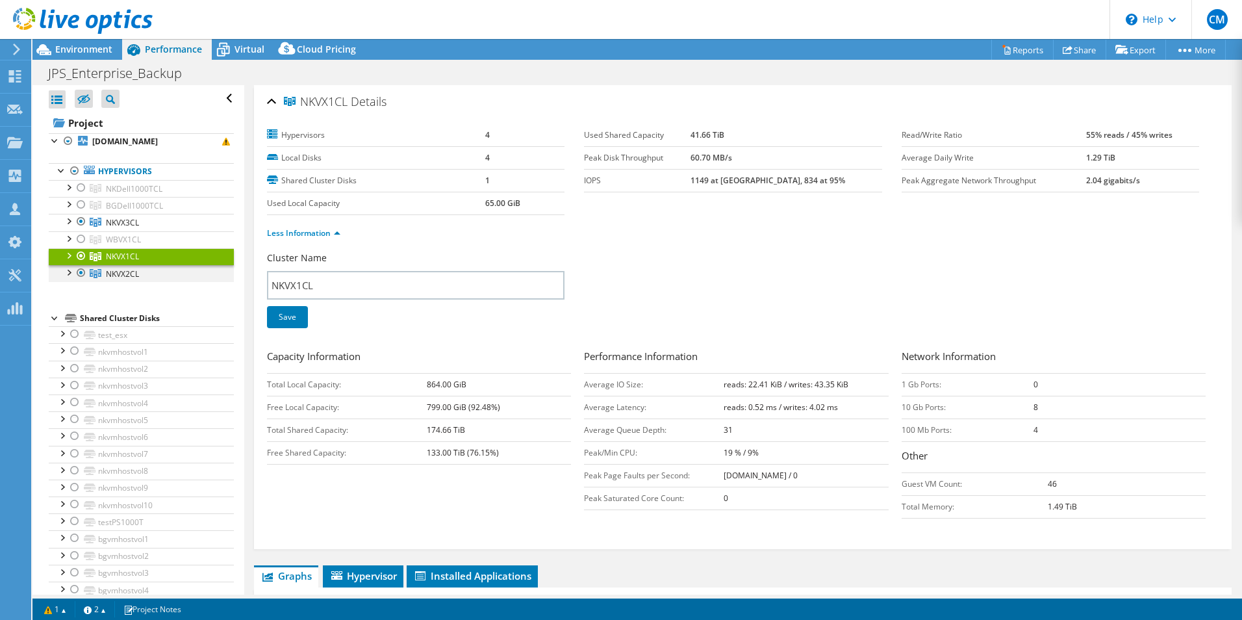
click at [70, 275] on div at bounding box center [68, 271] width 13 height 13
click at [63, 273] on div at bounding box center [68, 271] width 13 height 13
click at [71, 222] on div at bounding box center [68, 220] width 13 height 13
